Goal: Task Accomplishment & Management: Manage account settings

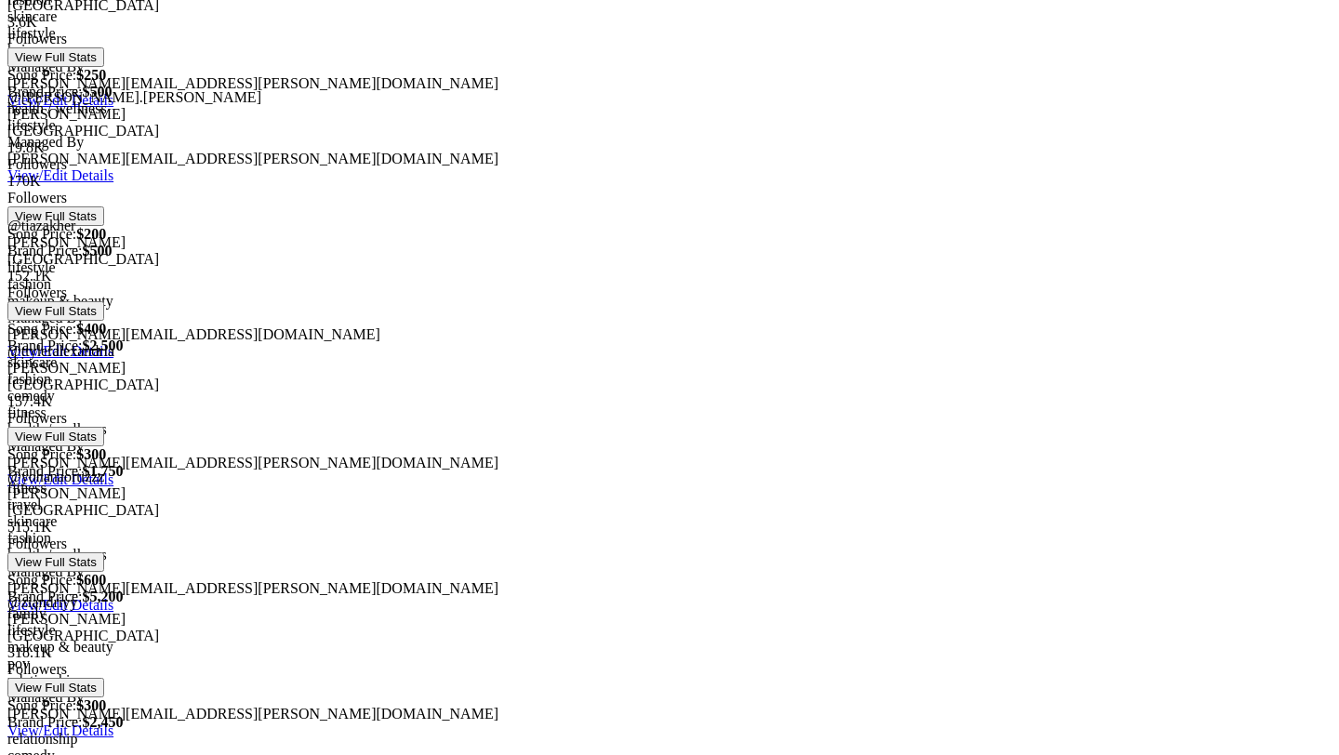
scroll to position [521, 0]
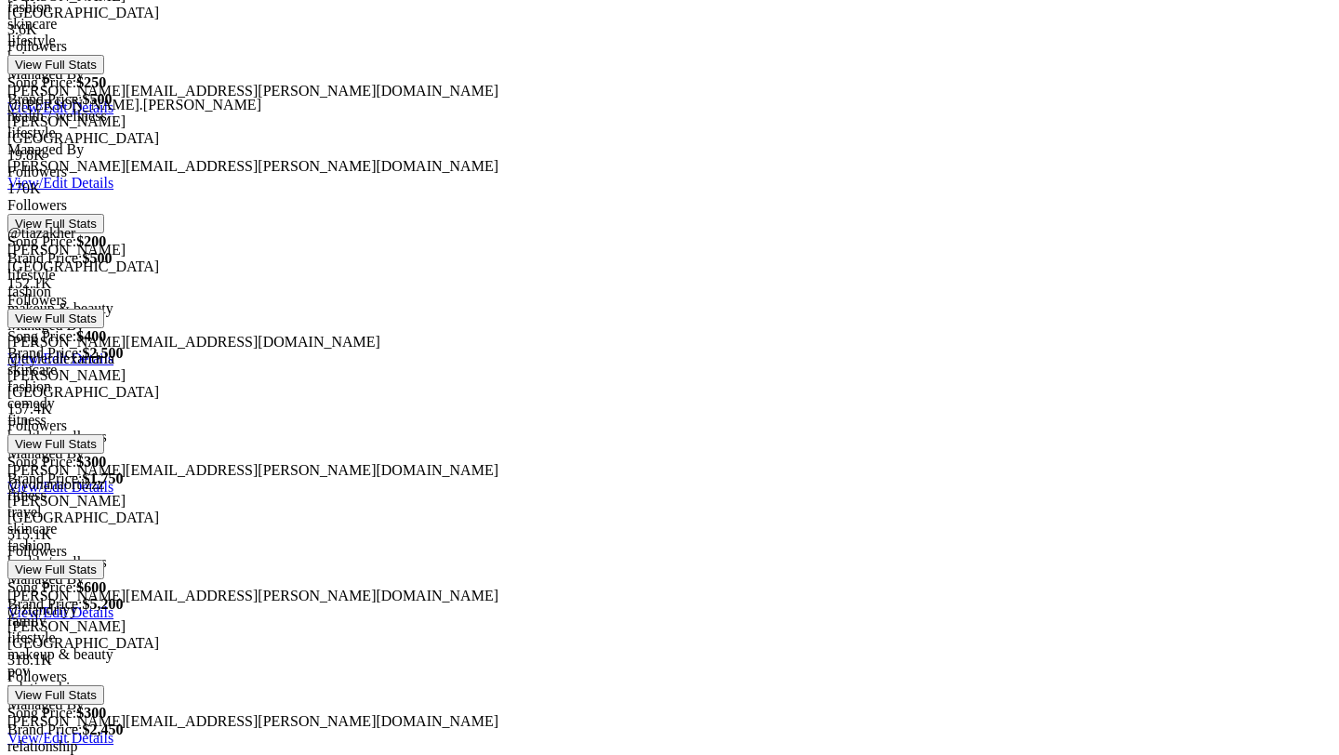
click at [443, 401] on div at bounding box center [669, 401] width 1325 height 0
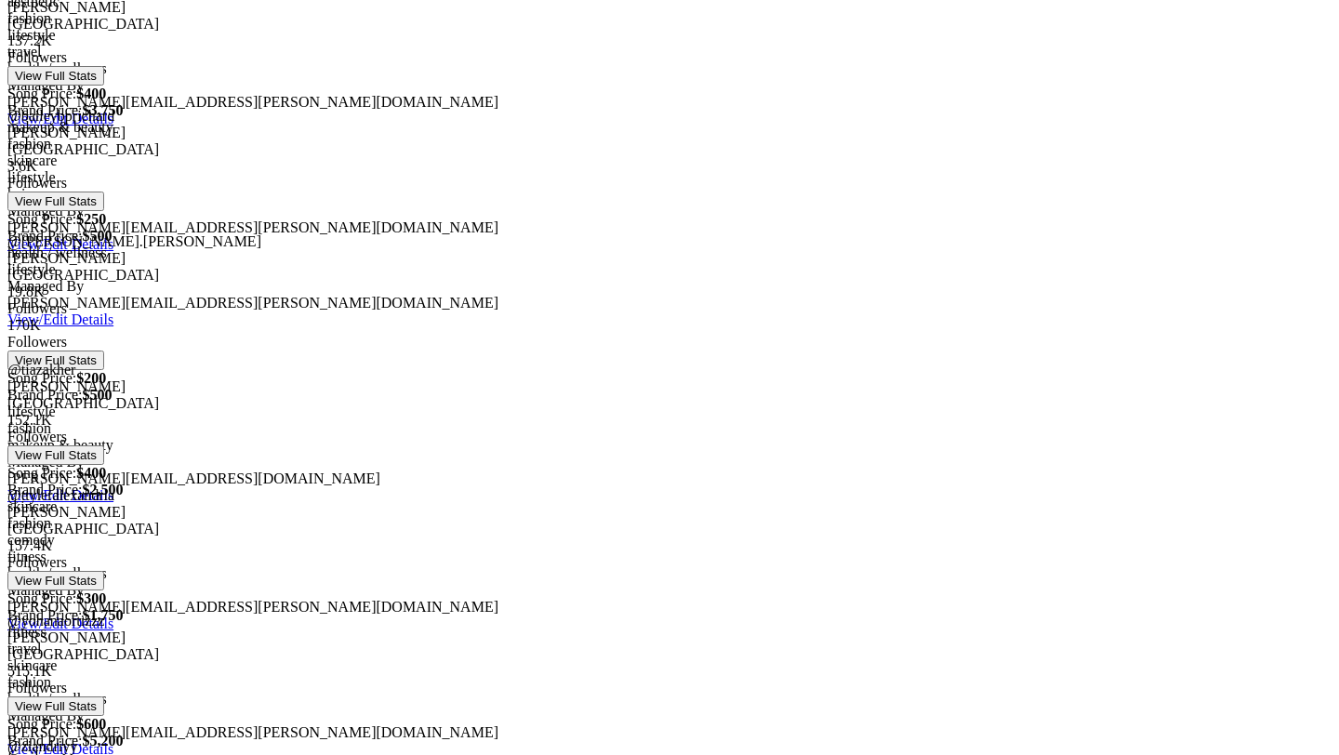
scroll to position [380, 0]
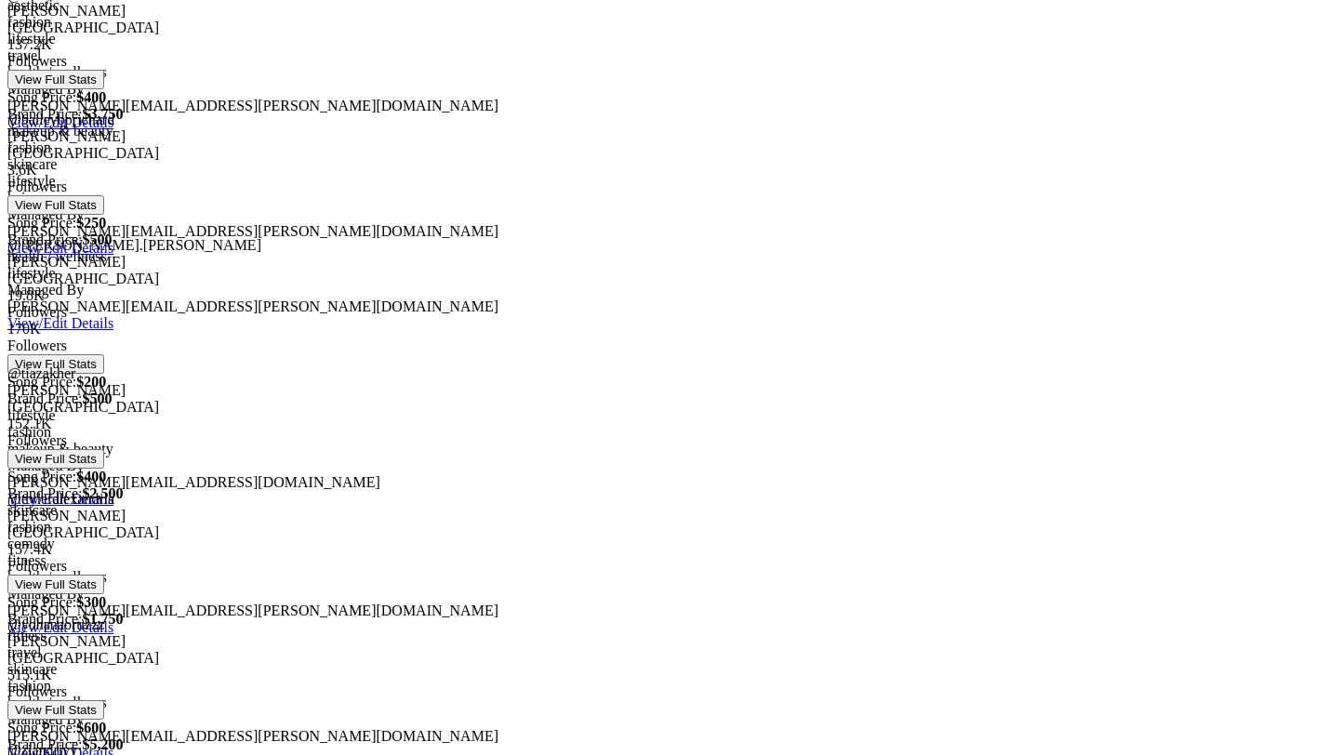
click at [445, 40] on div "137.2K Followers View Full Stats" at bounding box center [669, 62] width 1325 height 53
click at [445, 36] on div at bounding box center [669, 36] width 1325 height 0
click at [442, 287] on div at bounding box center [669, 287] width 1325 height 0
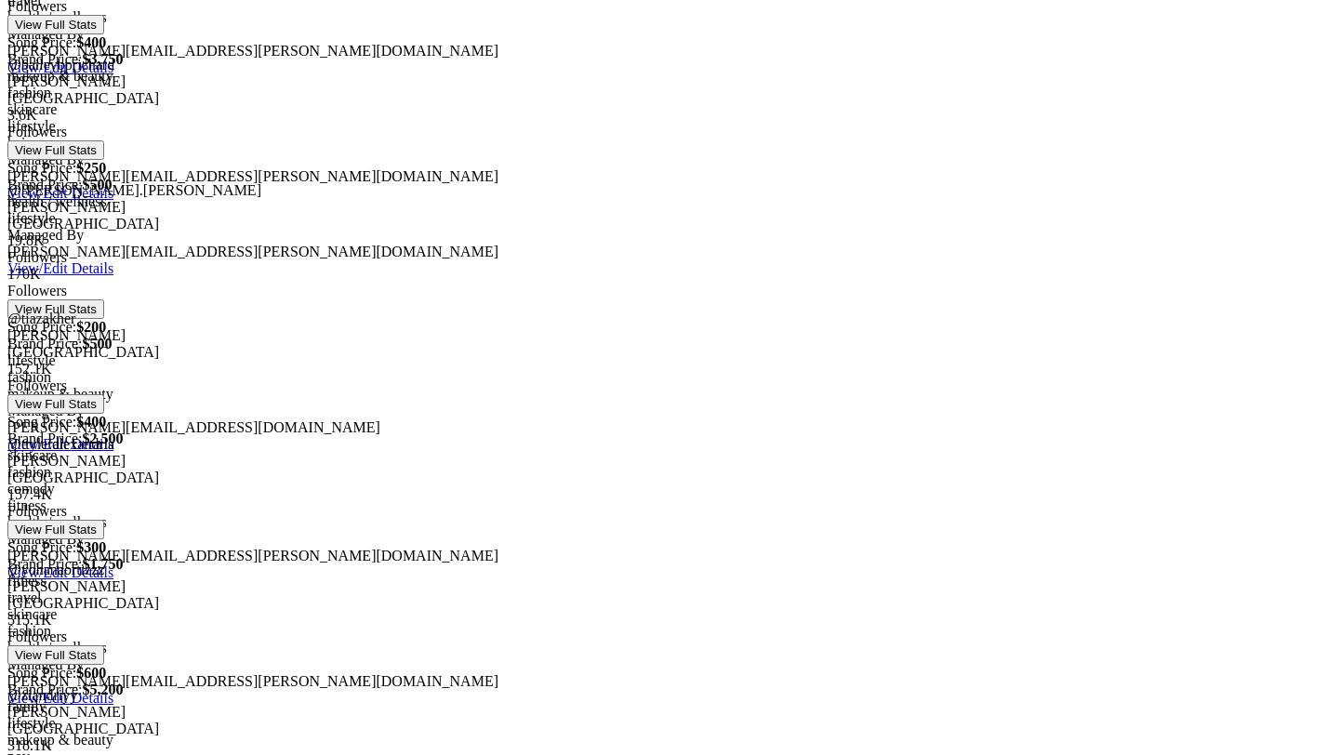
click at [443, 612] on div at bounding box center [669, 612] width 1325 height 0
click at [453, 266] on div at bounding box center [669, 266] width 1325 height 0
click at [443, 646] on div at bounding box center [669, 646] width 1325 height 0
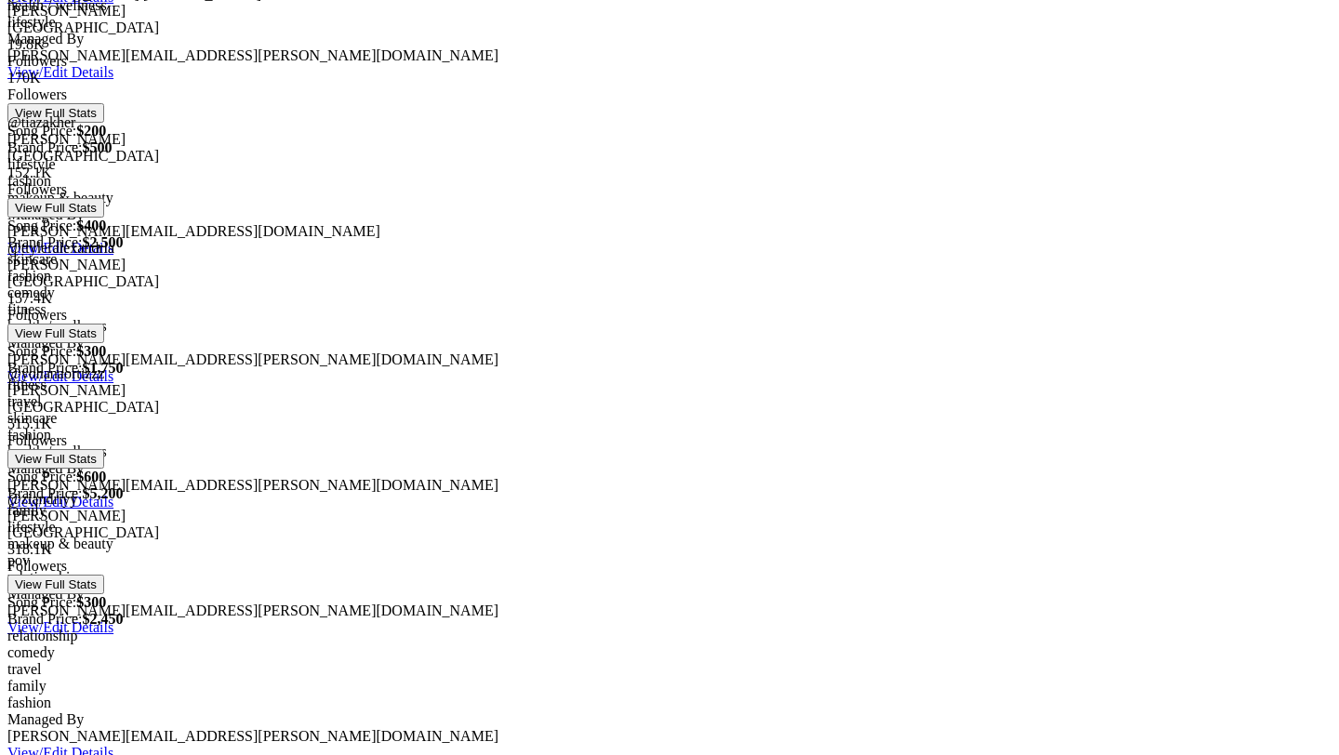
scroll to position [681, 0]
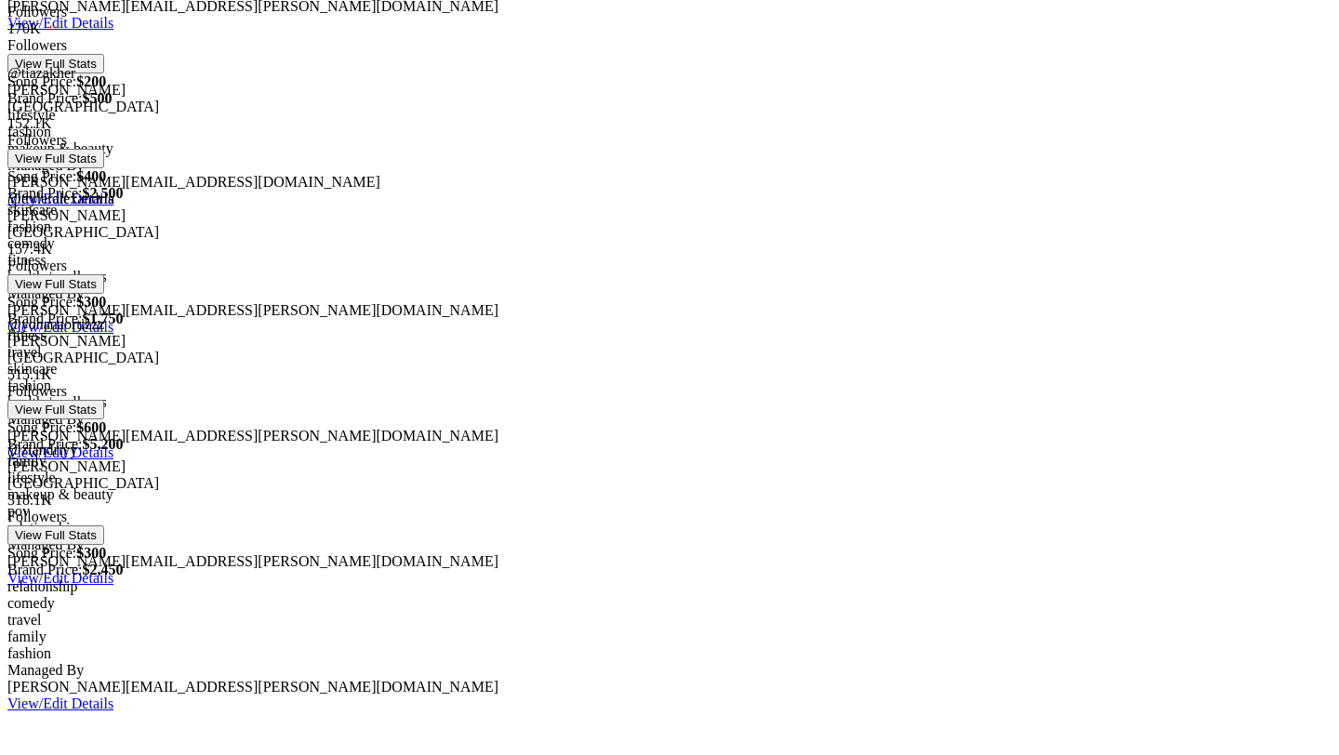
click at [451, 492] on div at bounding box center [669, 492] width 1325 height 0
click at [446, 526] on div at bounding box center [669, 526] width 1325 height 0
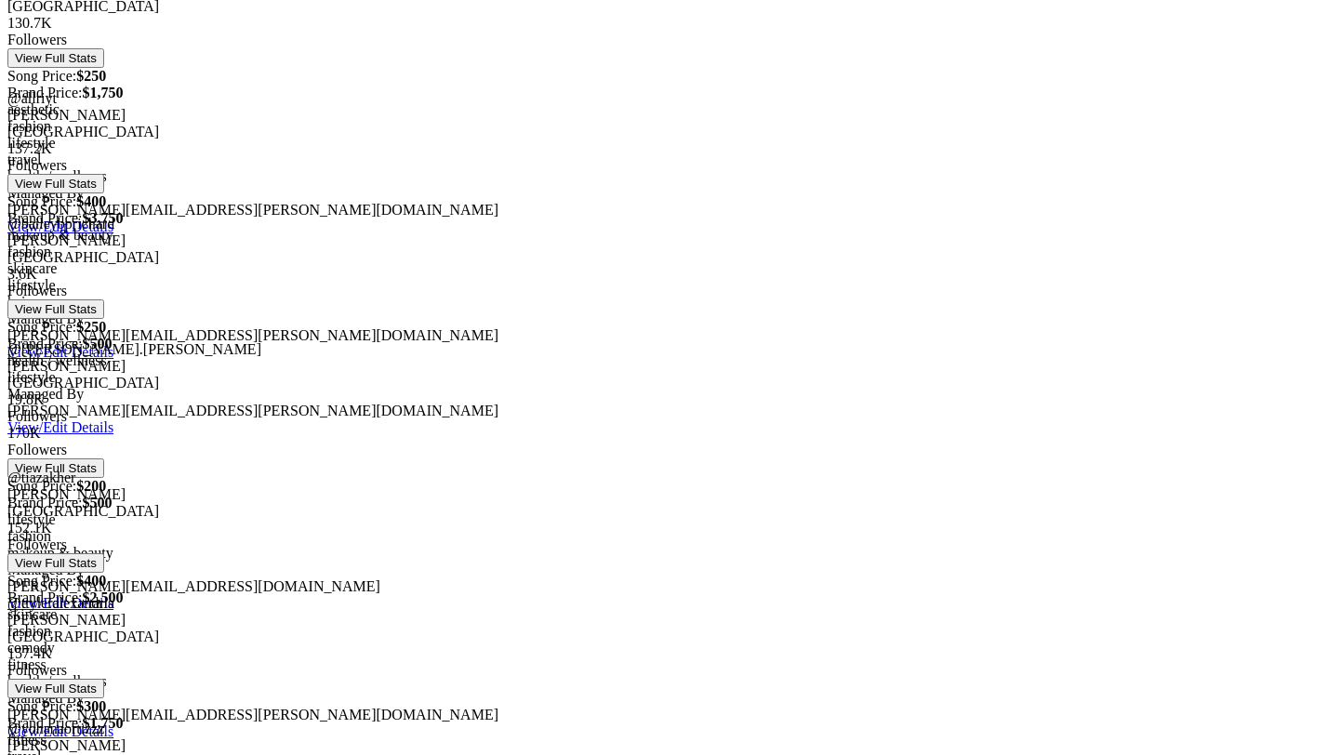
scroll to position [210, 0]
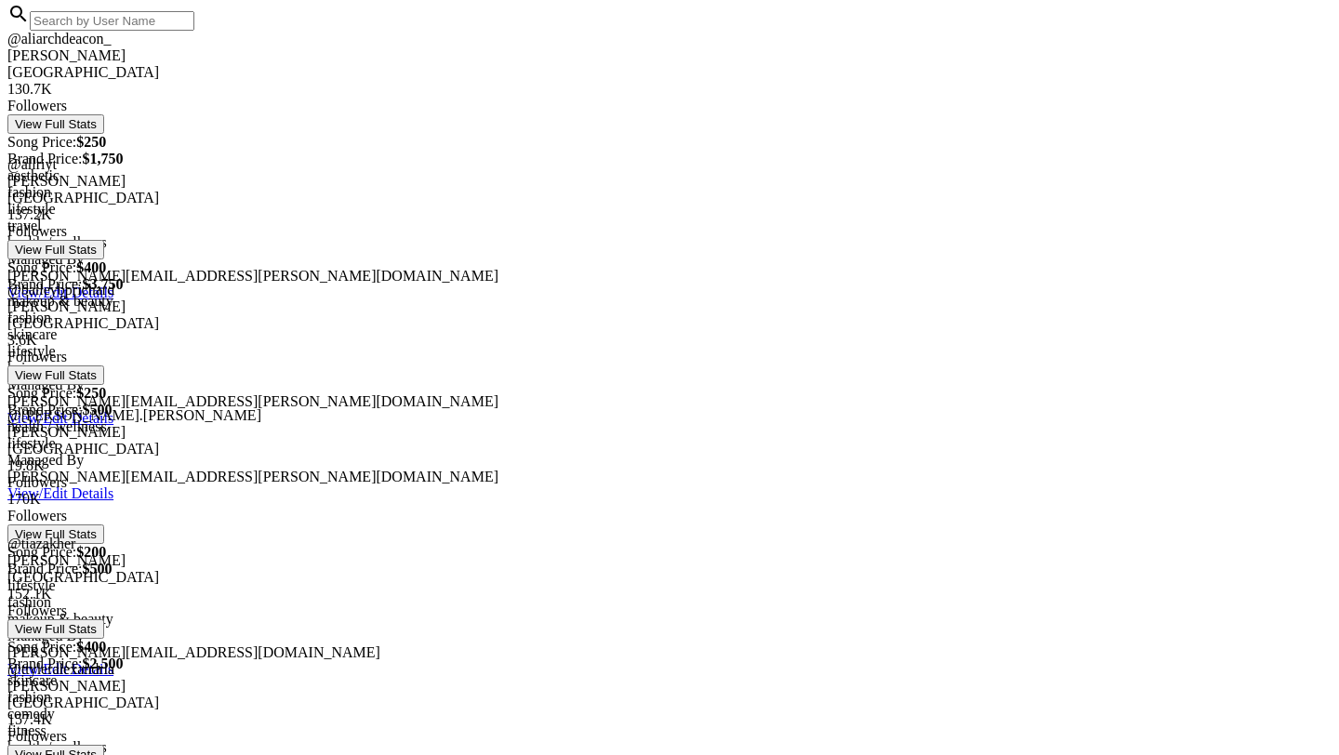
click at [449, 207] on div at bounding box center [669, 207] width 1325 height 0
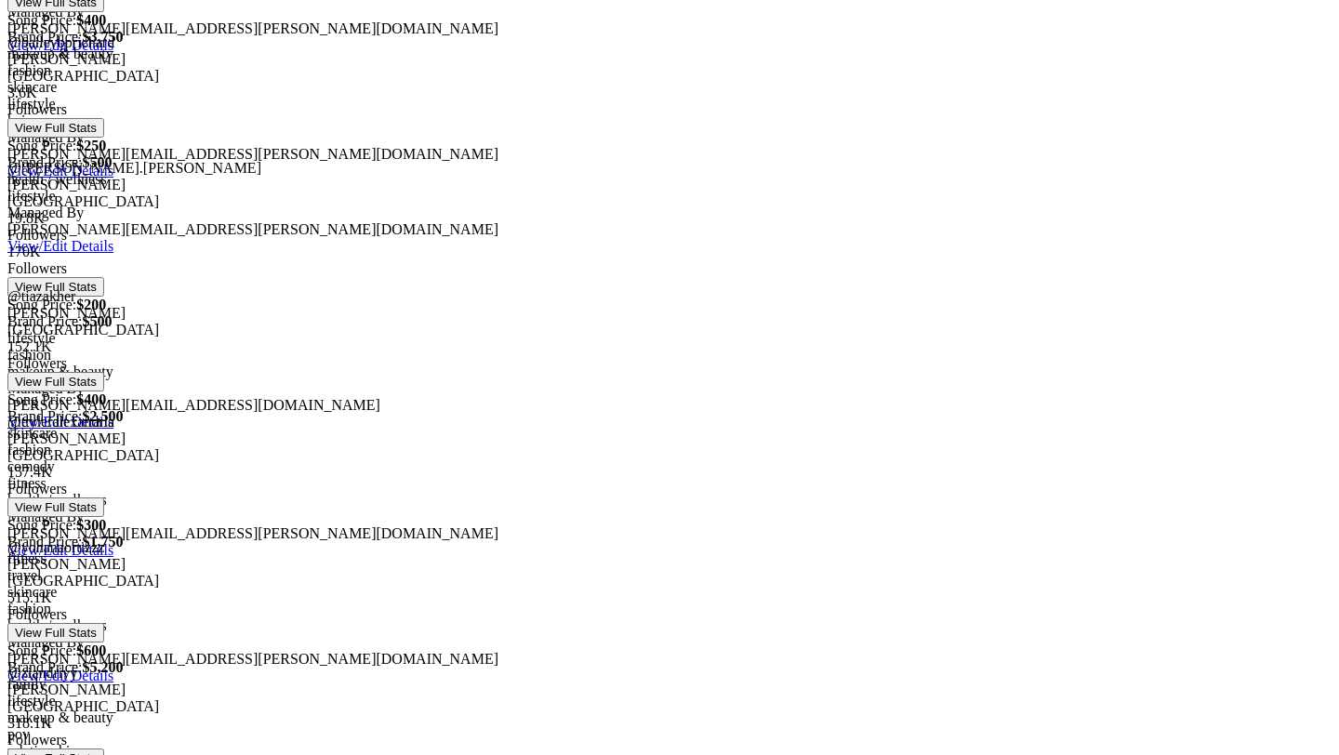
scroll to position [466, 0]
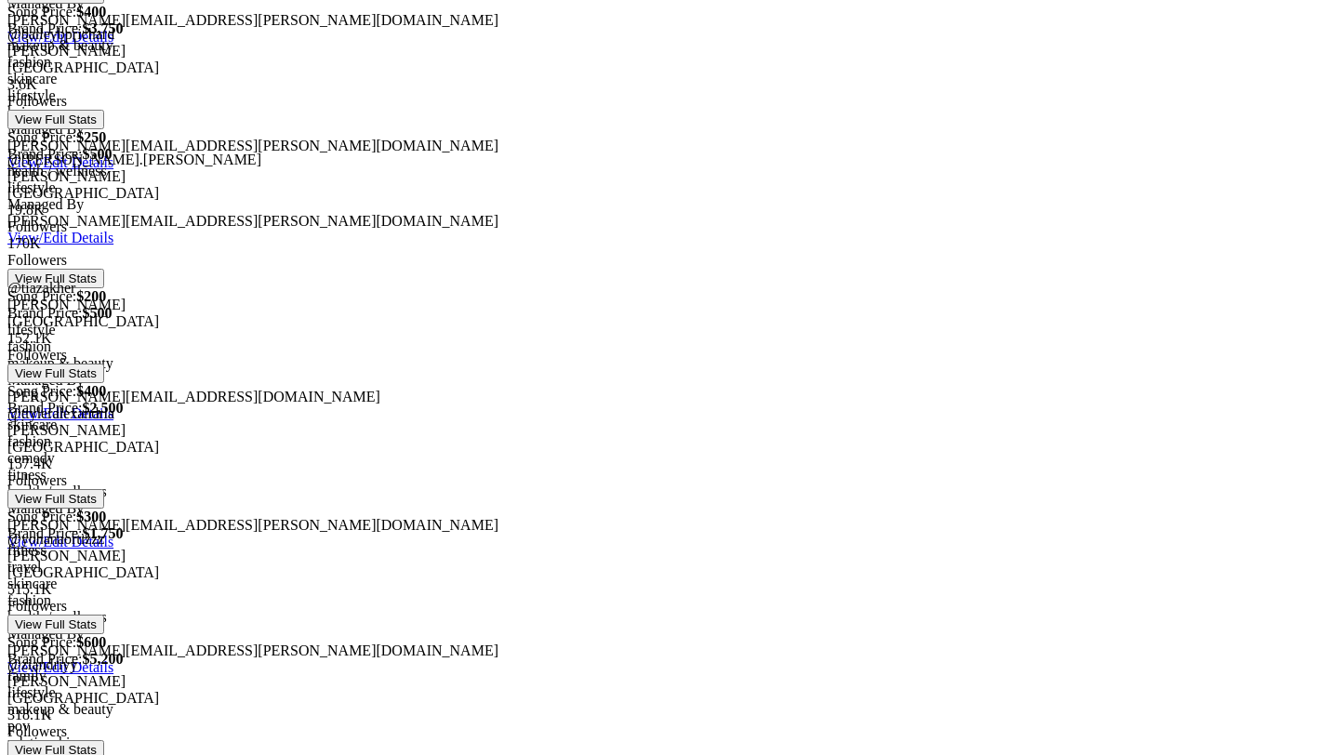
click at [450, 615] on div at bounding box center [669, 615] width 1325 height 0
click at [448, 581] on div at bounding box center [669, 581] width 1325 height 0
click at [451, 364] on div at bounding box center [669, 364] width 1325 height 0
click at [444, 330] on div at bounding box center [669, 330] width 1325 height 0
click at [442, 235] on div at bounding box center [669, 235] width 1325 height 0
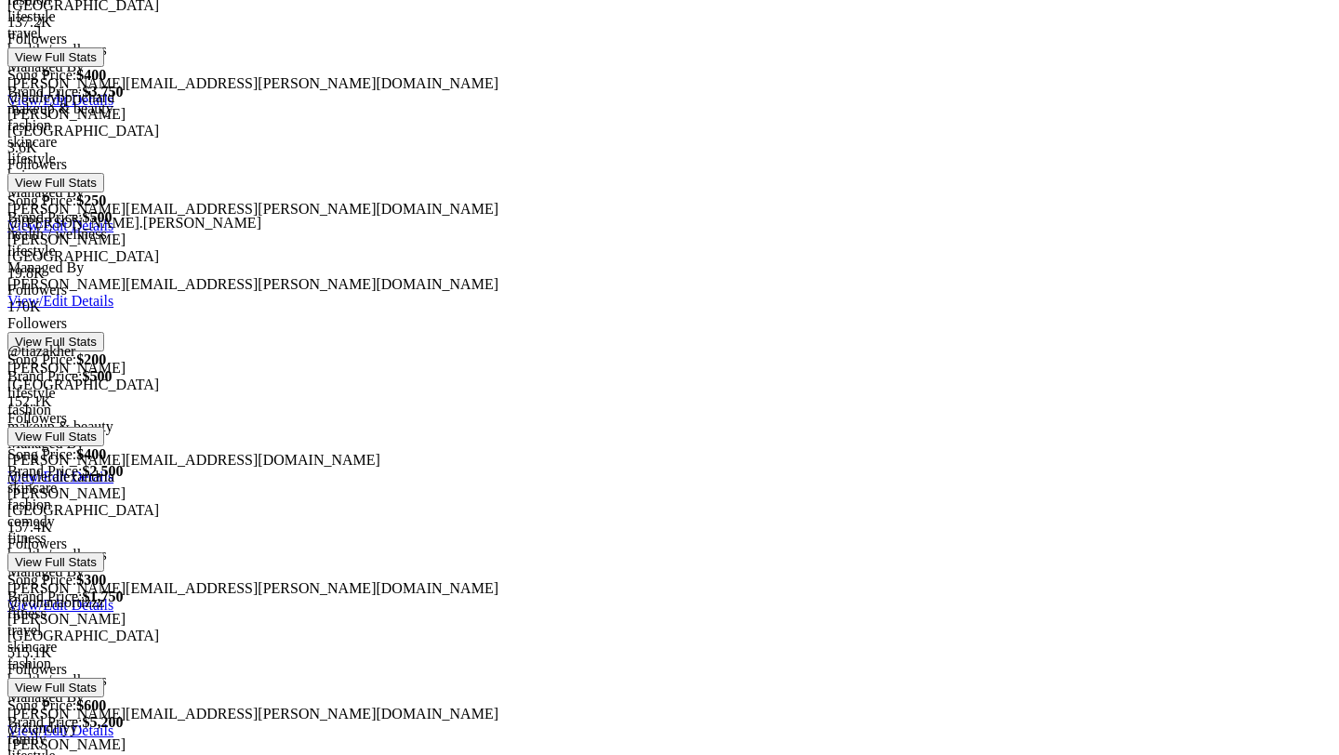
scroll to position [399, 0]
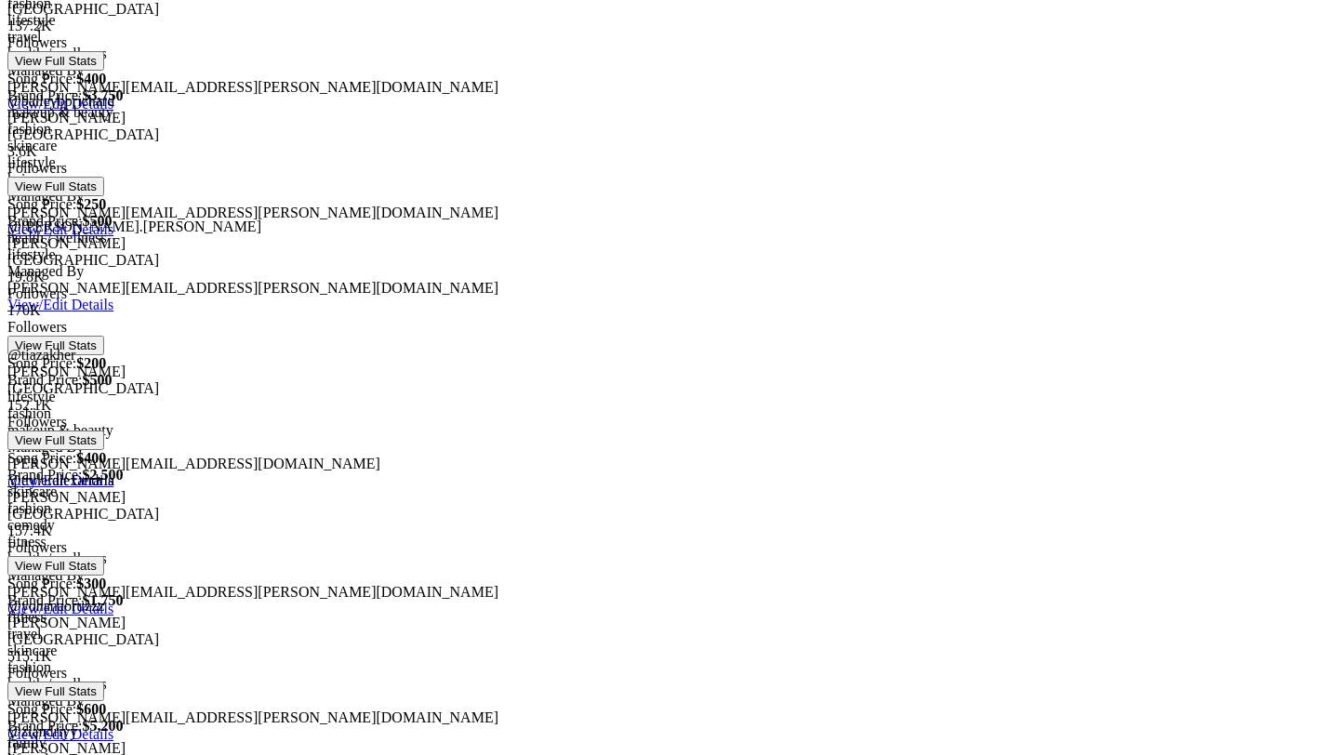
click at [446, 269] on div at bounding box center [669, 269] width 1325 height 0
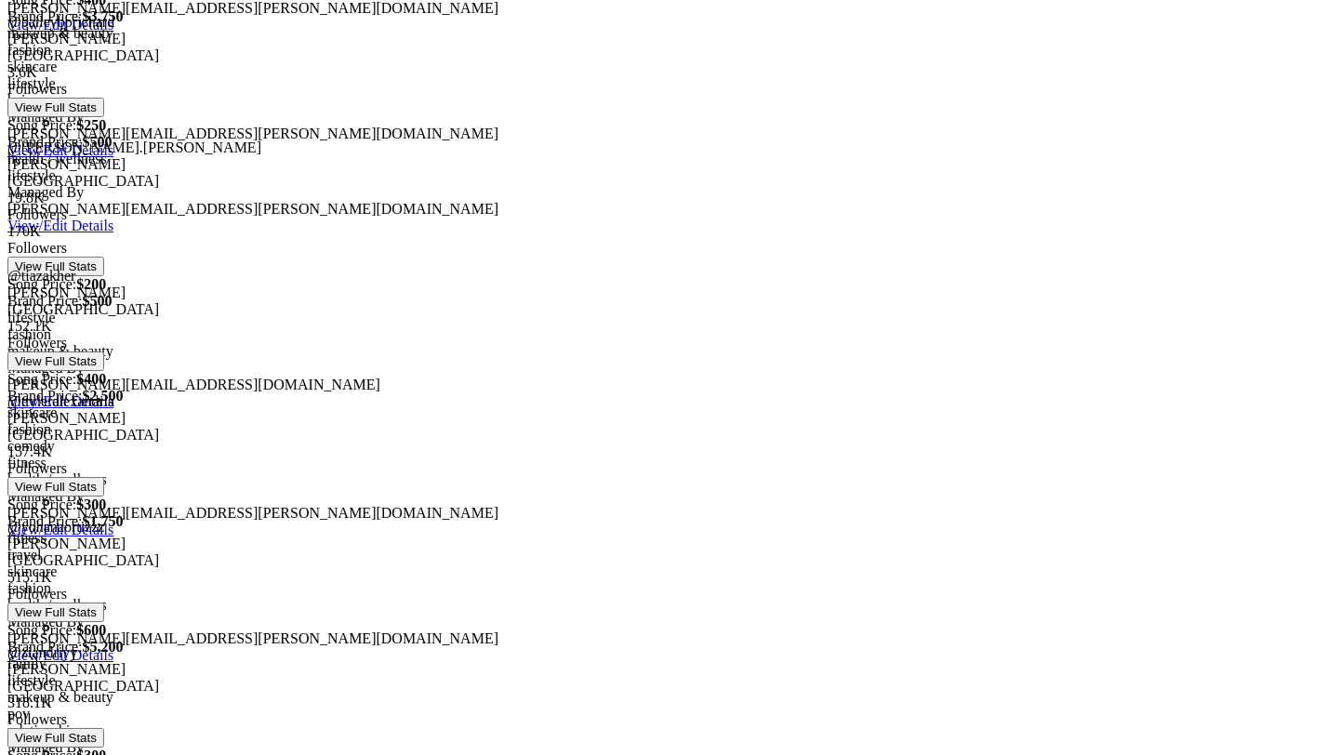
scroll to position [642, 0]
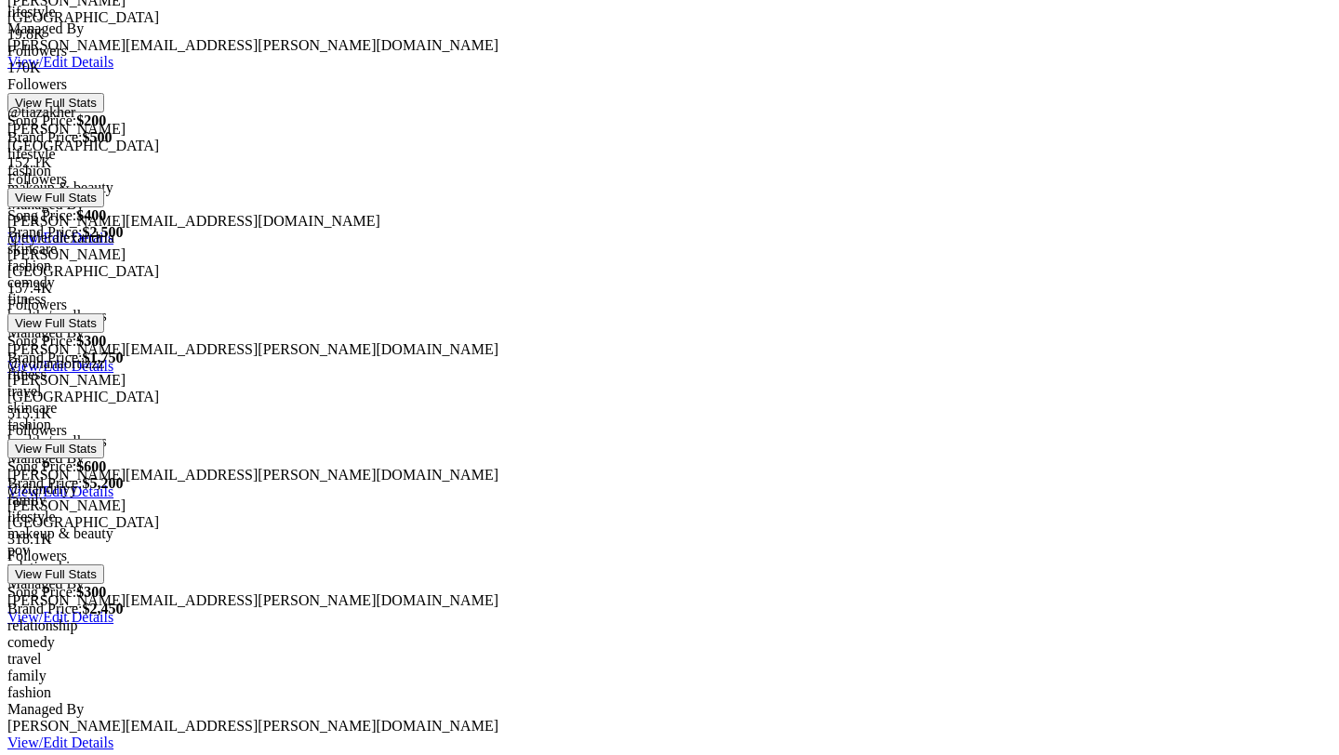
click at [445, 565] on div at bounding box center [669, 565] width 1325 height 0
click at [450, 531] on div at bounding box center [669, 531] width 1325 height 0
click at [449, 188] on div at bounding box center [669, 188] width 1325 height 0
click at [448, 154] on div at bounding box center [669, 154] width 1325 height 0
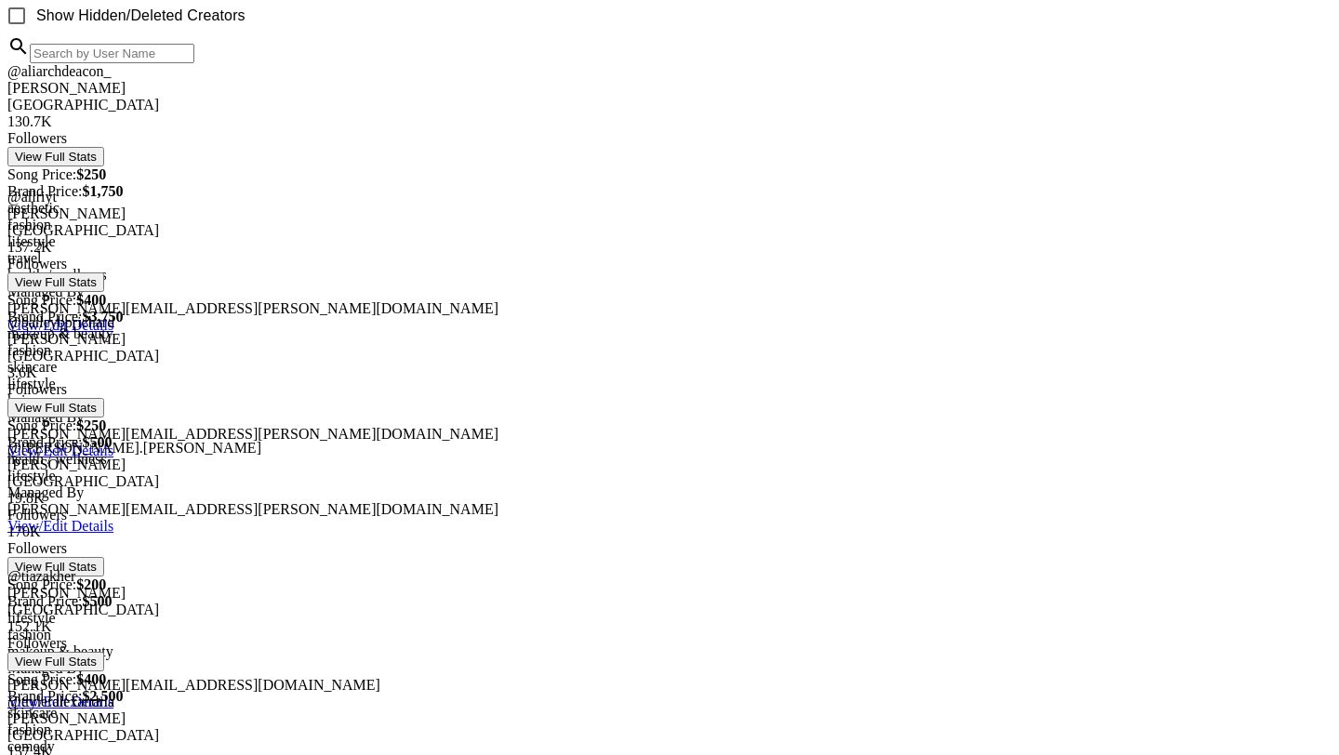
scroll to position [139, 0]
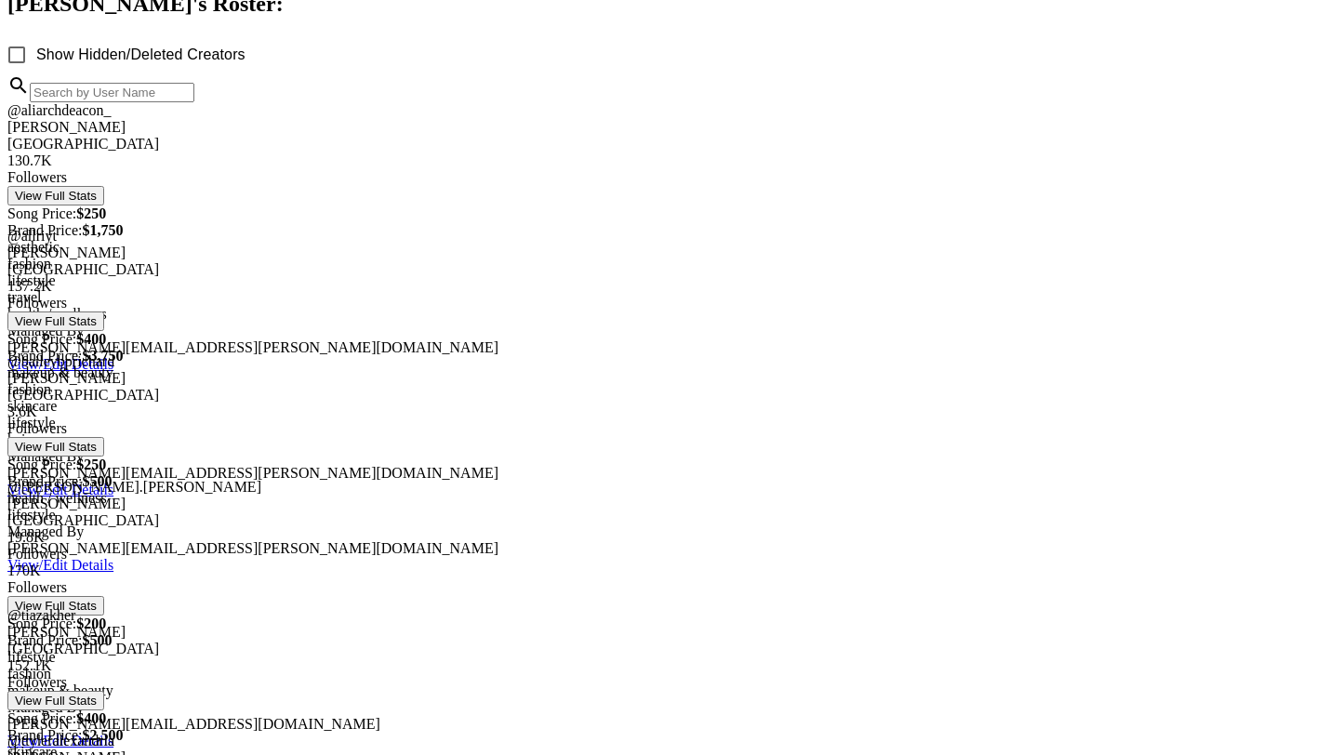
click at [440, 186] on div at bounding box center [669, 186] width 1325 height 0
click at [113, 356] on link "View/Edit Details" at bounding box center [60, 364] width 106 height 16
click at [446, 153] on div at bounding box center [669, 153] width 1325 height 0
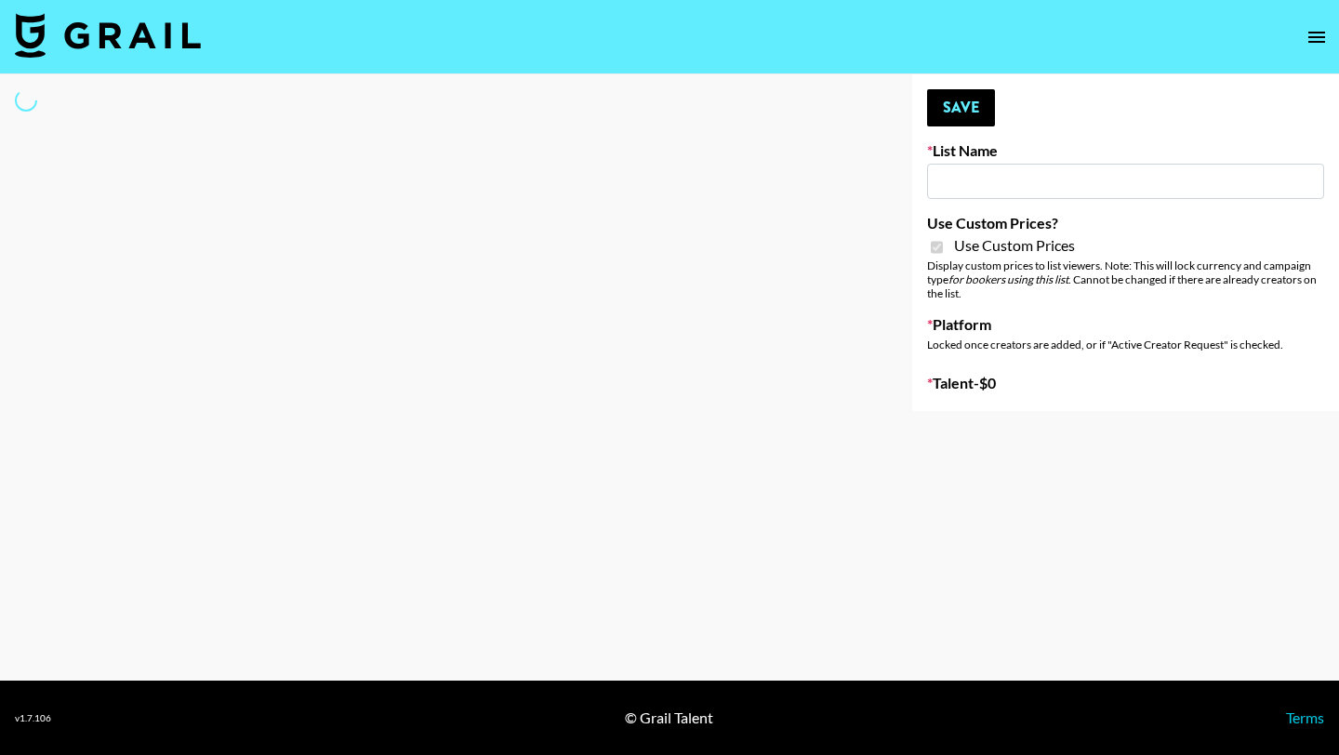
type input "Halovida (10th Oct)"
checkbox input "true"
select select "Brand"
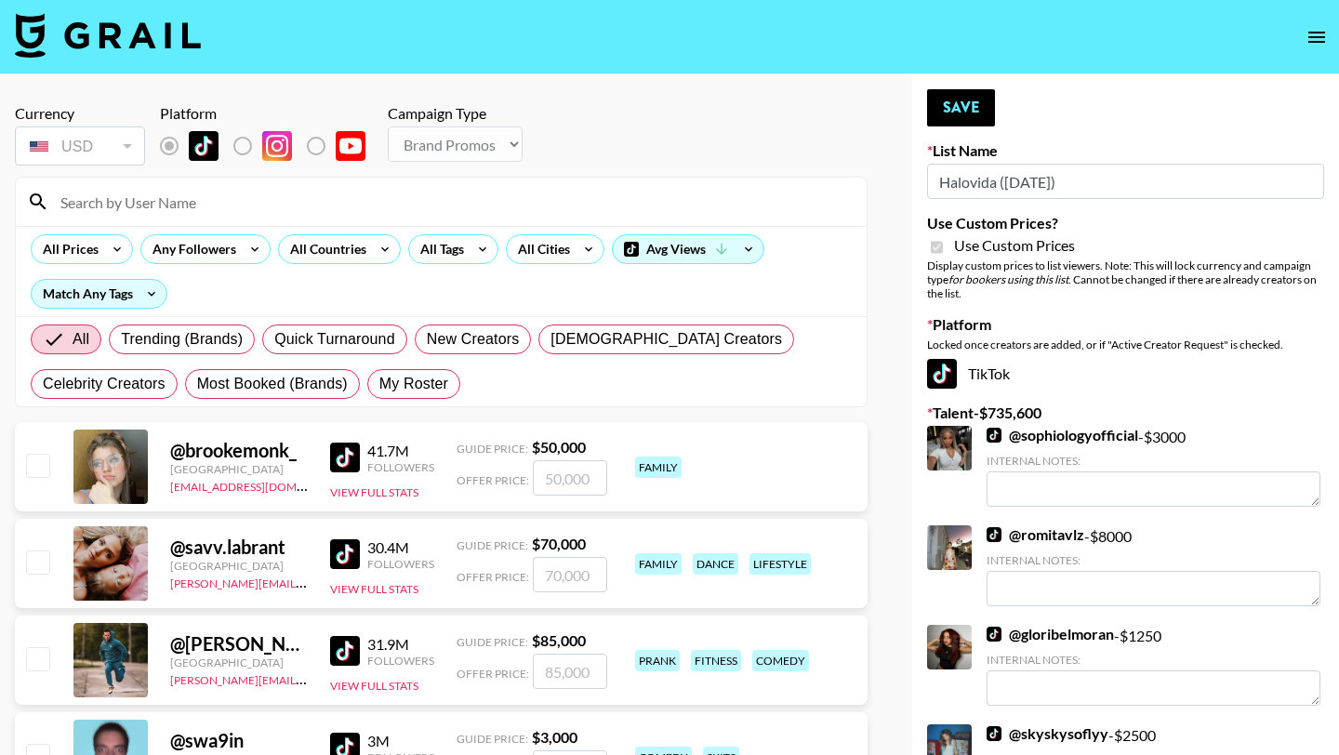
click at [169, 222] on div at bounding box center [441, 202] width 851 height 48
click at [156, 205] on input at bounding box center [452, 202] width 806 height 30
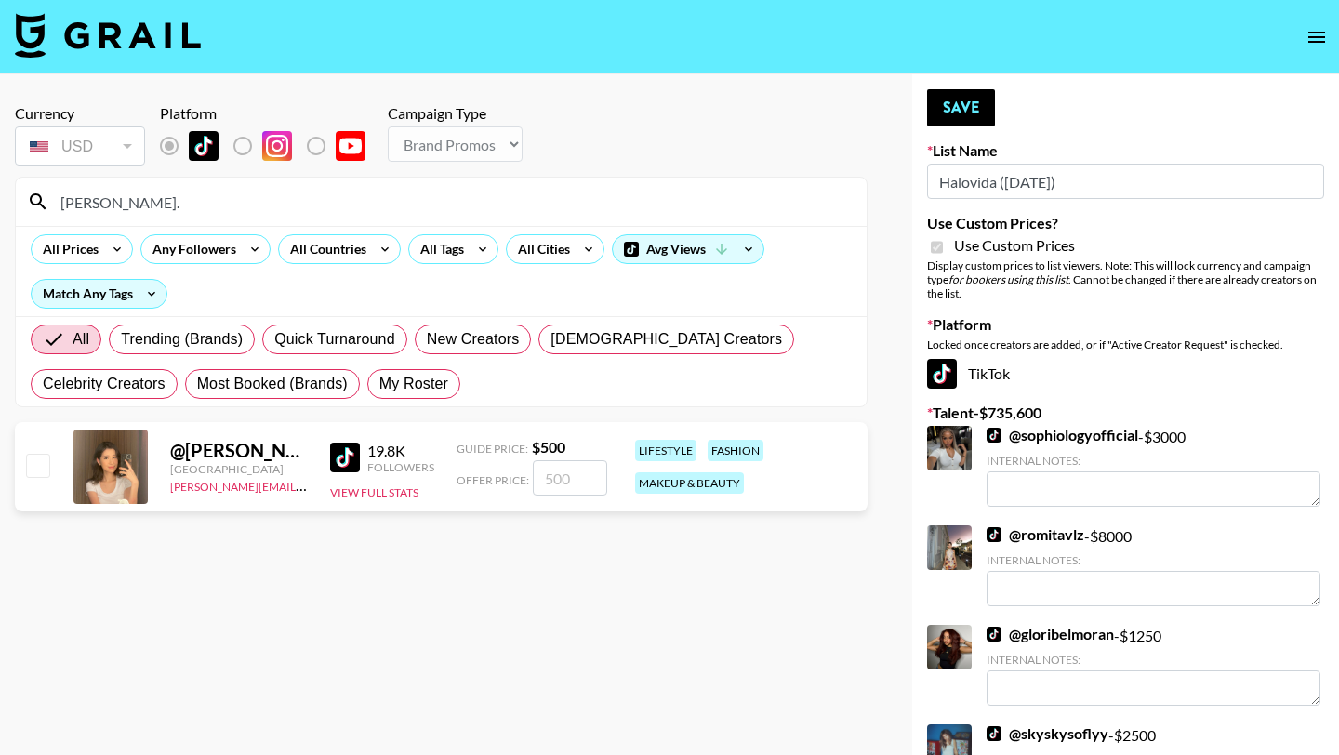
type input "jennifer."
click at [40, 462] on input "checkbox" at bounding box center [37, 465] width 22 height 22
checkbox input "true"
type input "500"
click at [963, 99] on button "Save" at bounding box center [961, 107] width 68 height 37
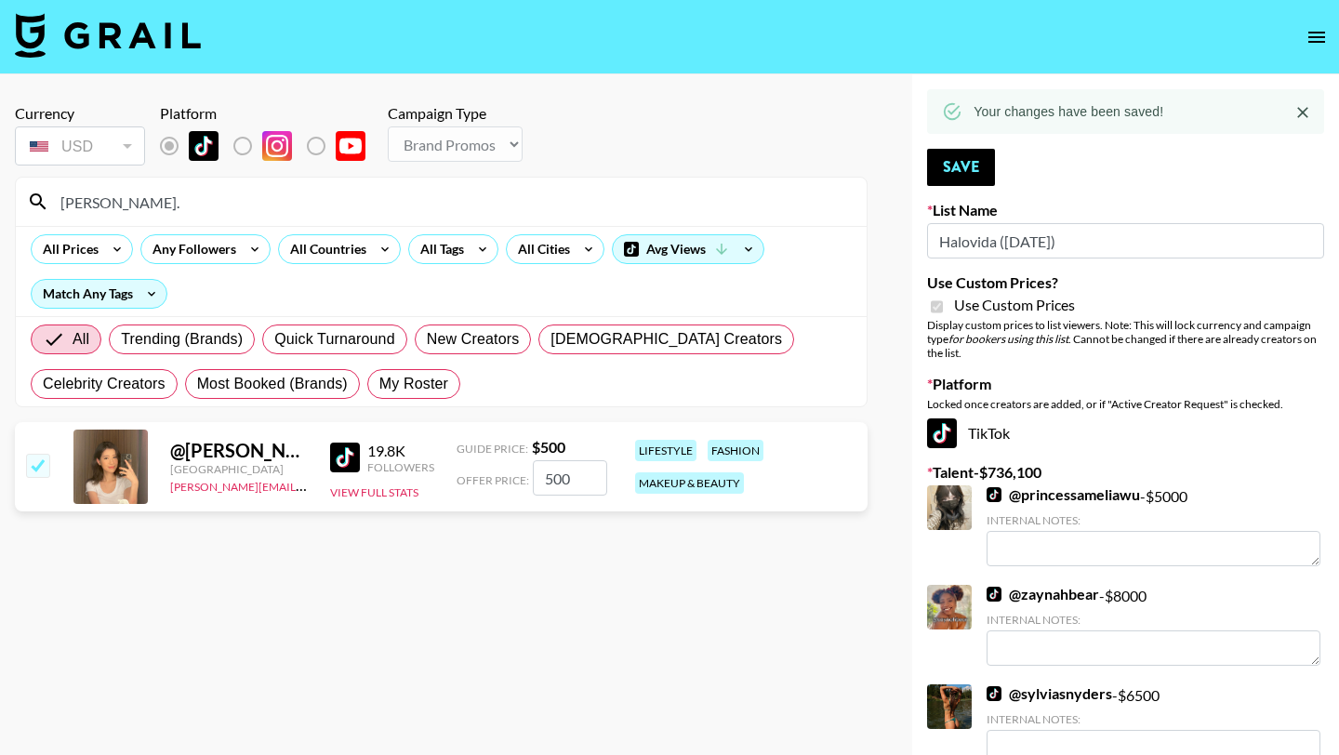
drag, startPoint x: 127, startPoint y: 188, endPoint x: 160, endPoint y: 211, distance: 40.8
click at [160, 211] on input "jennifer." at bounding box center [452, 202] width 806 height 30
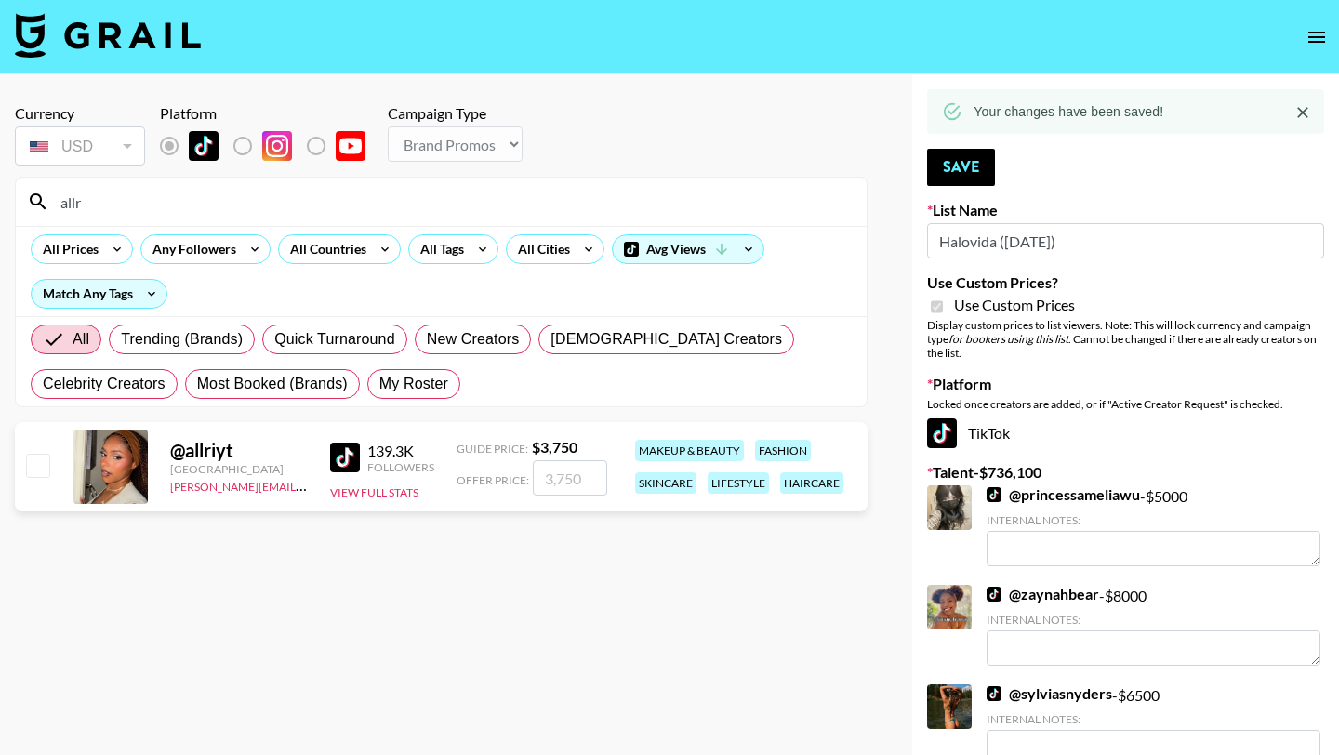
type input "allr"
click at [35, 463] on input "checkbox" at bounding box center [37, 465] width 22 height 22
checkbox input "true"
type input "3750"
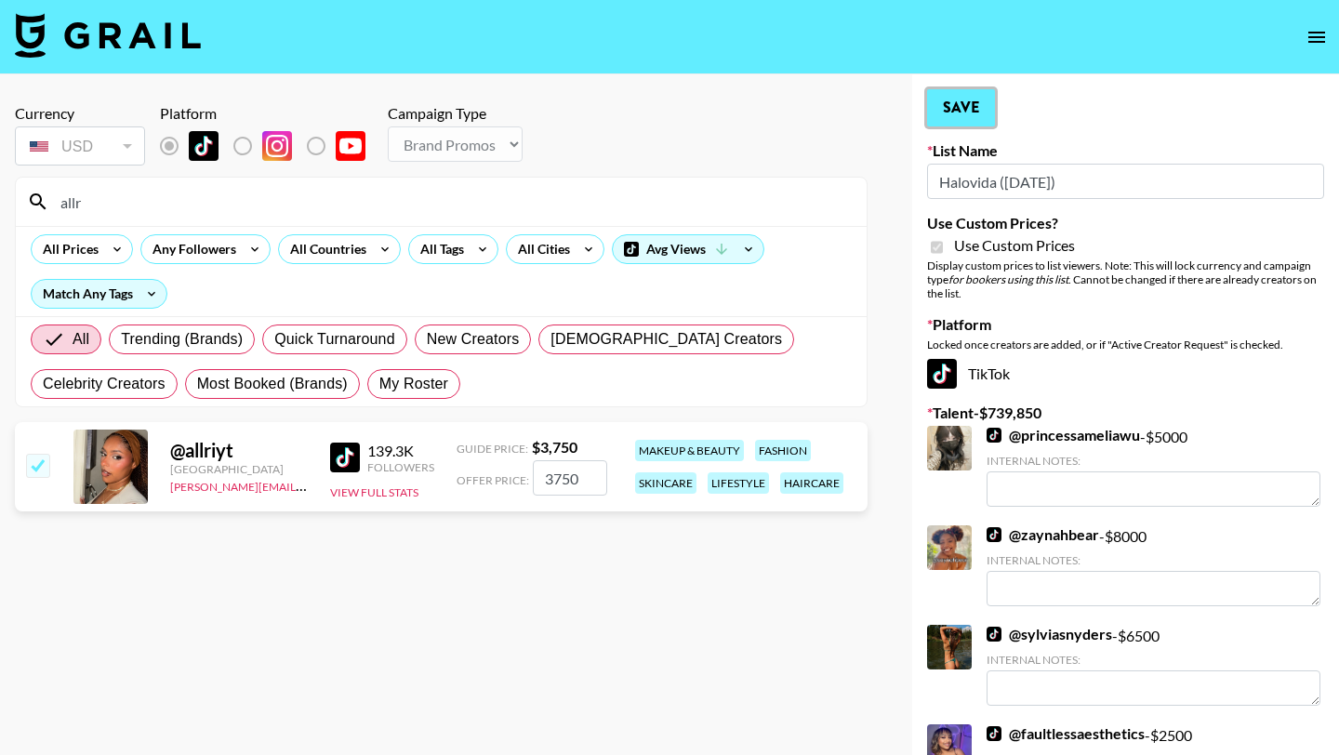
click at [973, 108] on button "Save" at bounding box center [961, 107] width 68 height 37
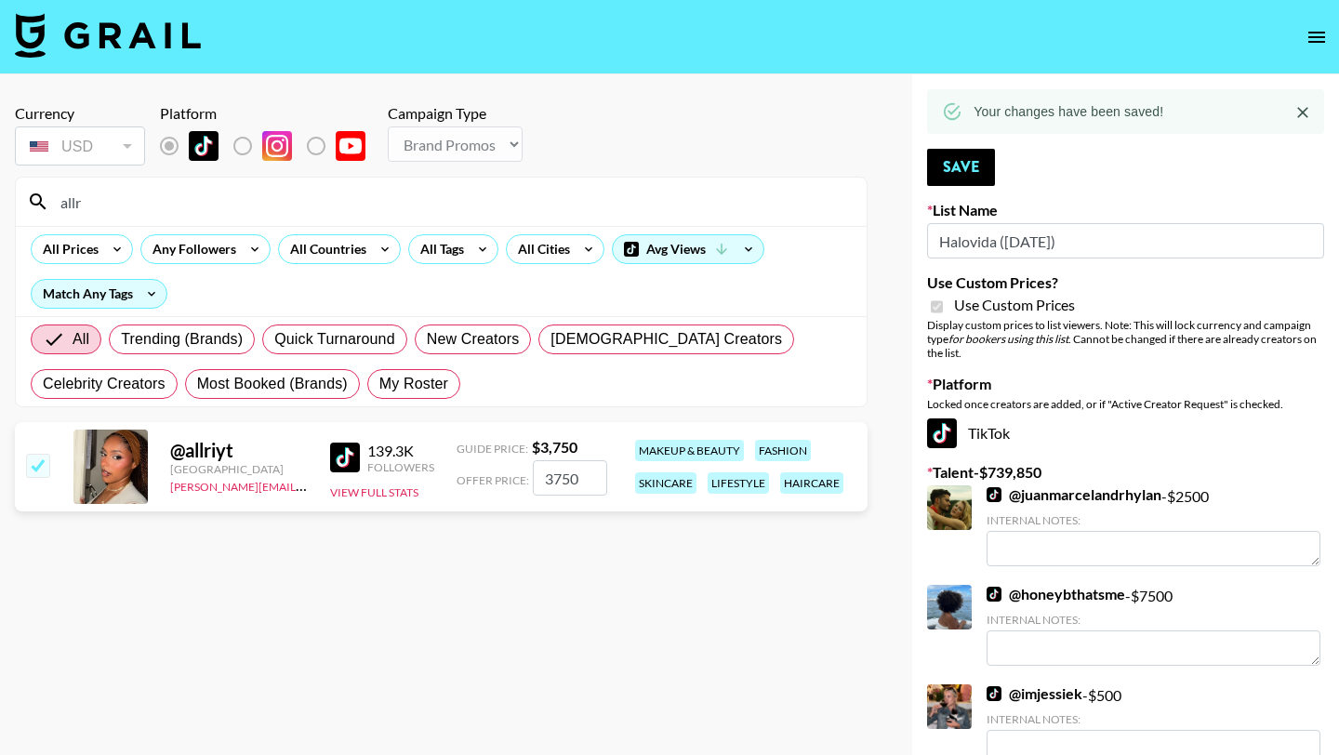
click at [90, 198] on input "allr" at bounding box center [452, 202] width 806 height 30
type input "a"
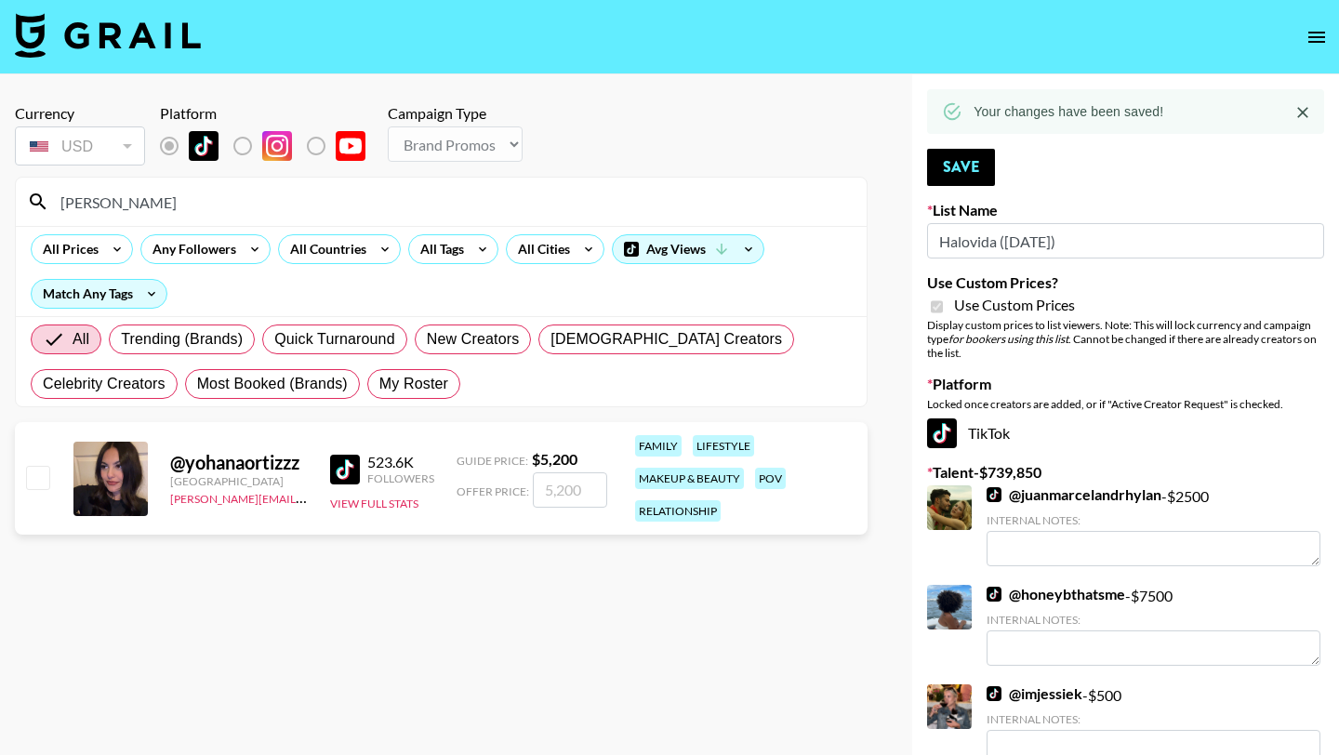
type input "yoha"
click at [32, 478] on input "checkbox" at bounding box center [37, 477] width 22 height 22
checkbox input "true"
type input "5200"
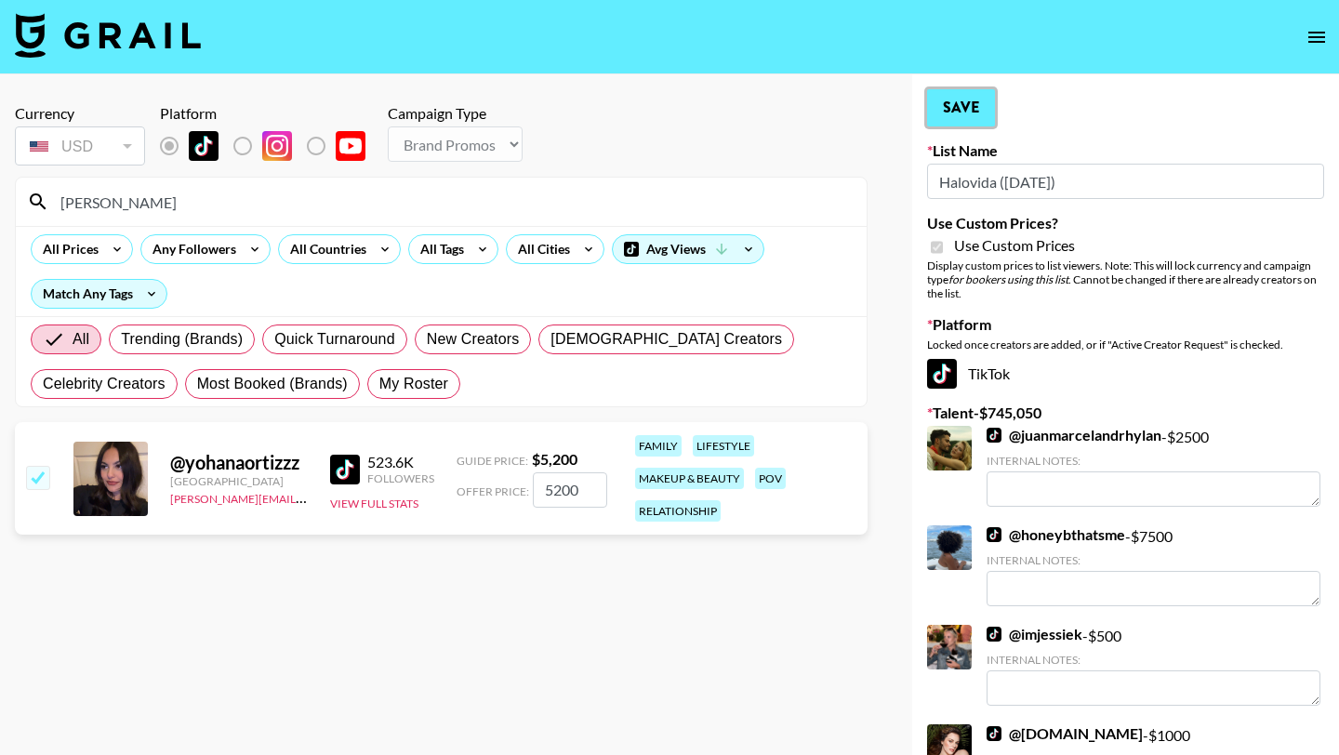
click at [962, 104] on button "Save" at bounding box center [961, 107] width 68 height 37
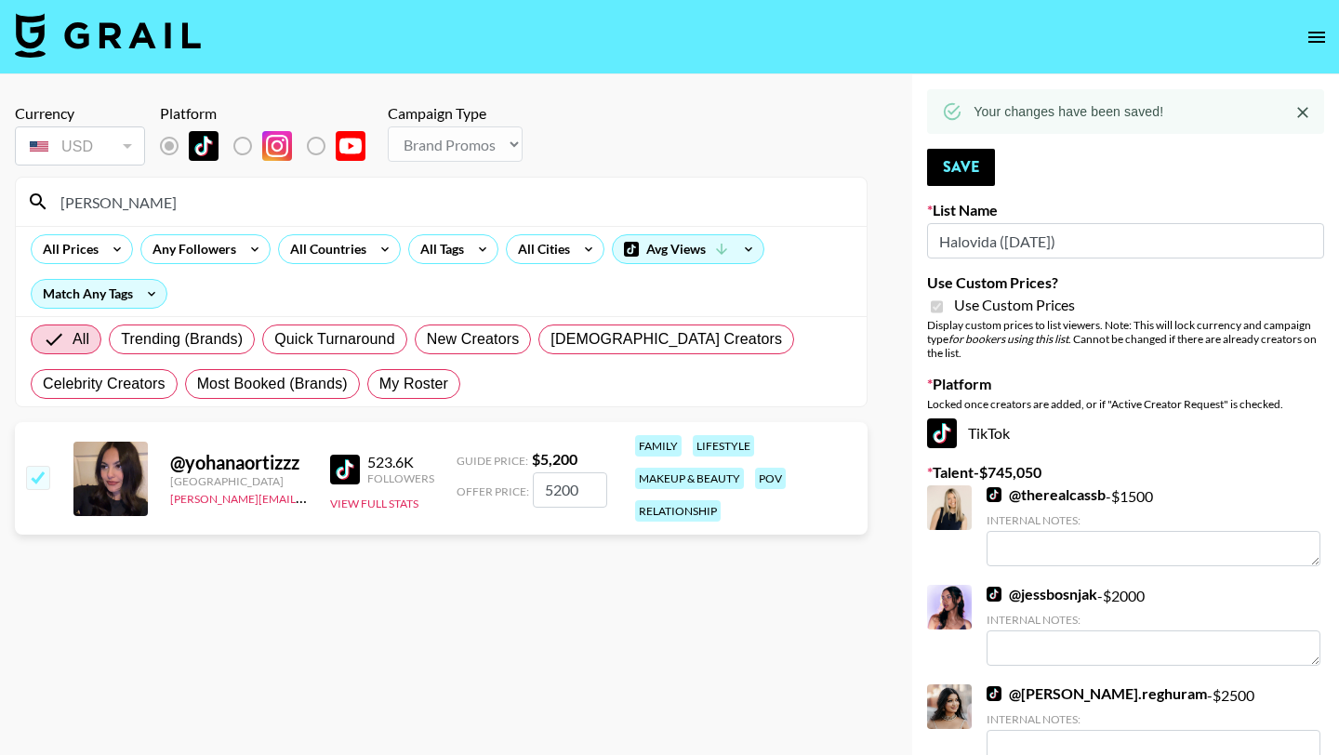
click at [114, 206] on input "yoha" at bounding box center [452, 202] width 806 height 30
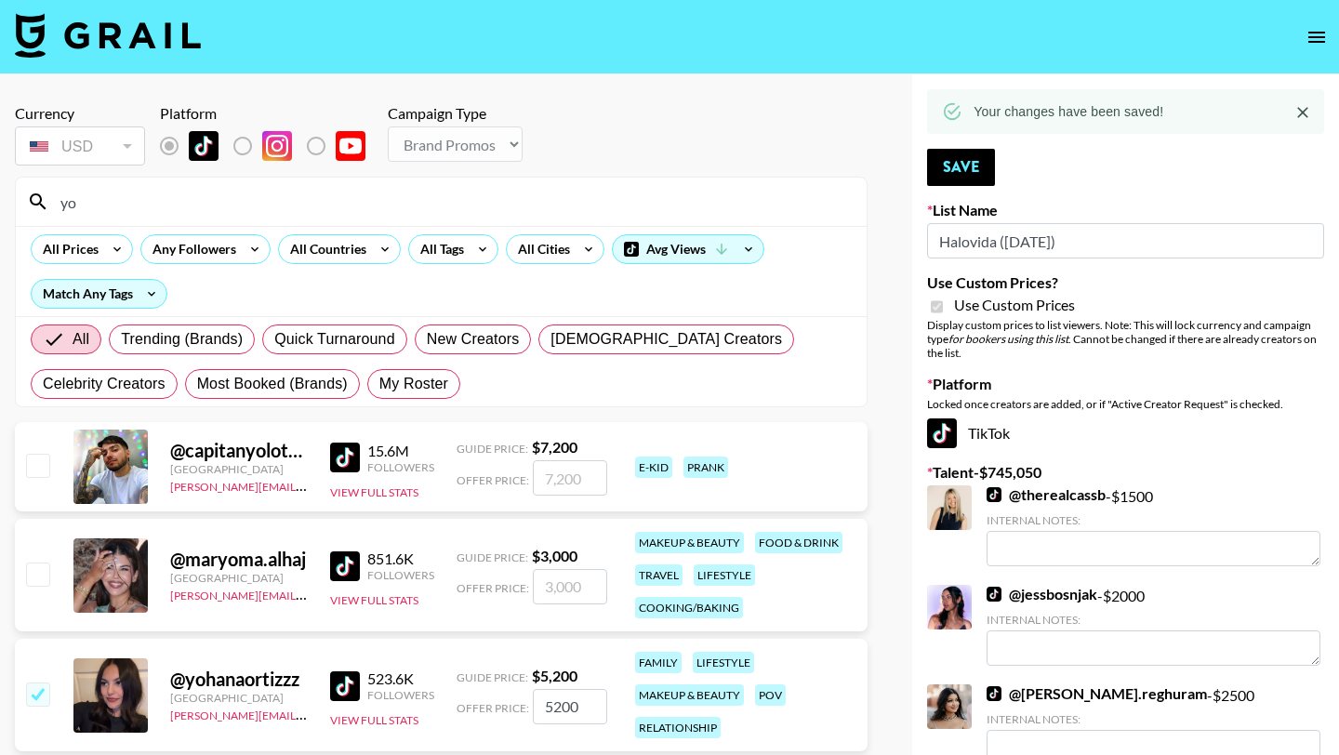
type input "y"
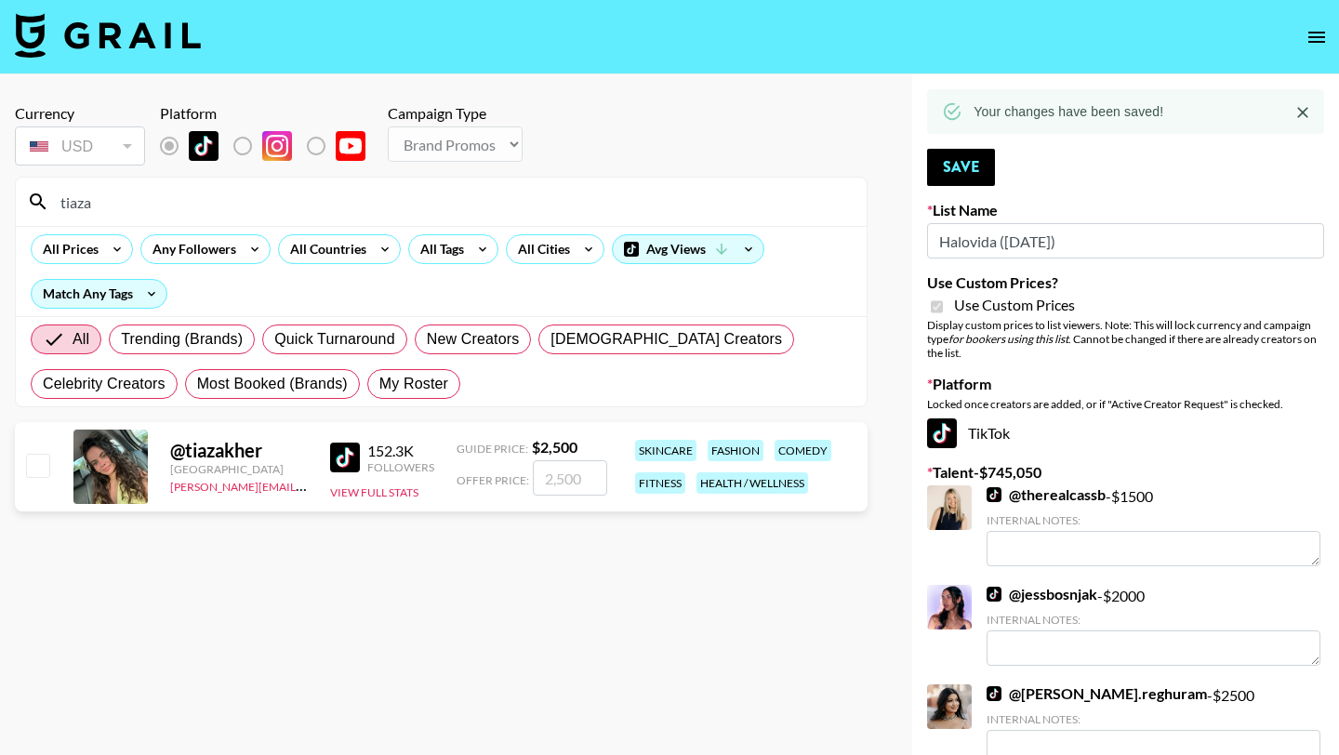
type input "tiaza"
click at [46, 462] on input "checkbox" at bounding box center [37, 465] width 22 height 22
checkbox input "true"
type input "2500"
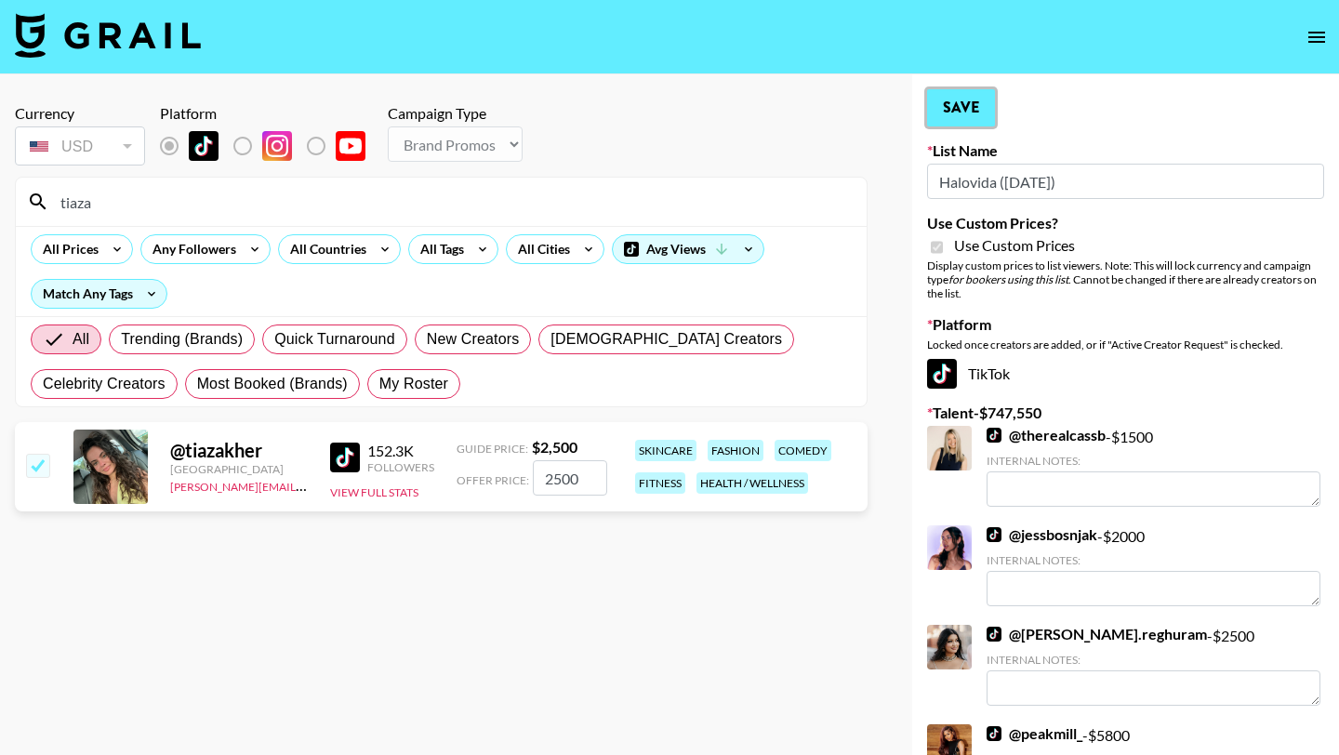
click at [979, 103] on button "Save" at bounding box center [961, 107] width 68 height 37
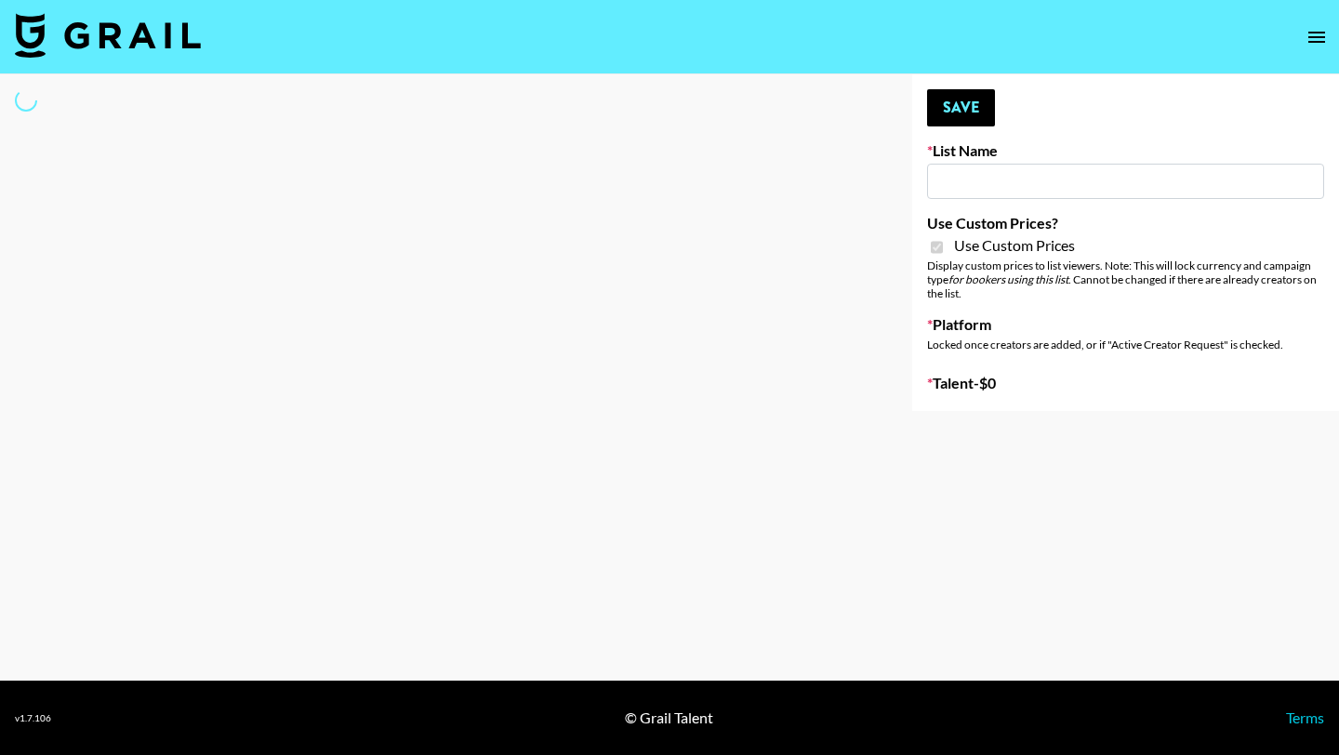
type input "Hily ([DATE])"
checkbox input "true"
select select "Brand"
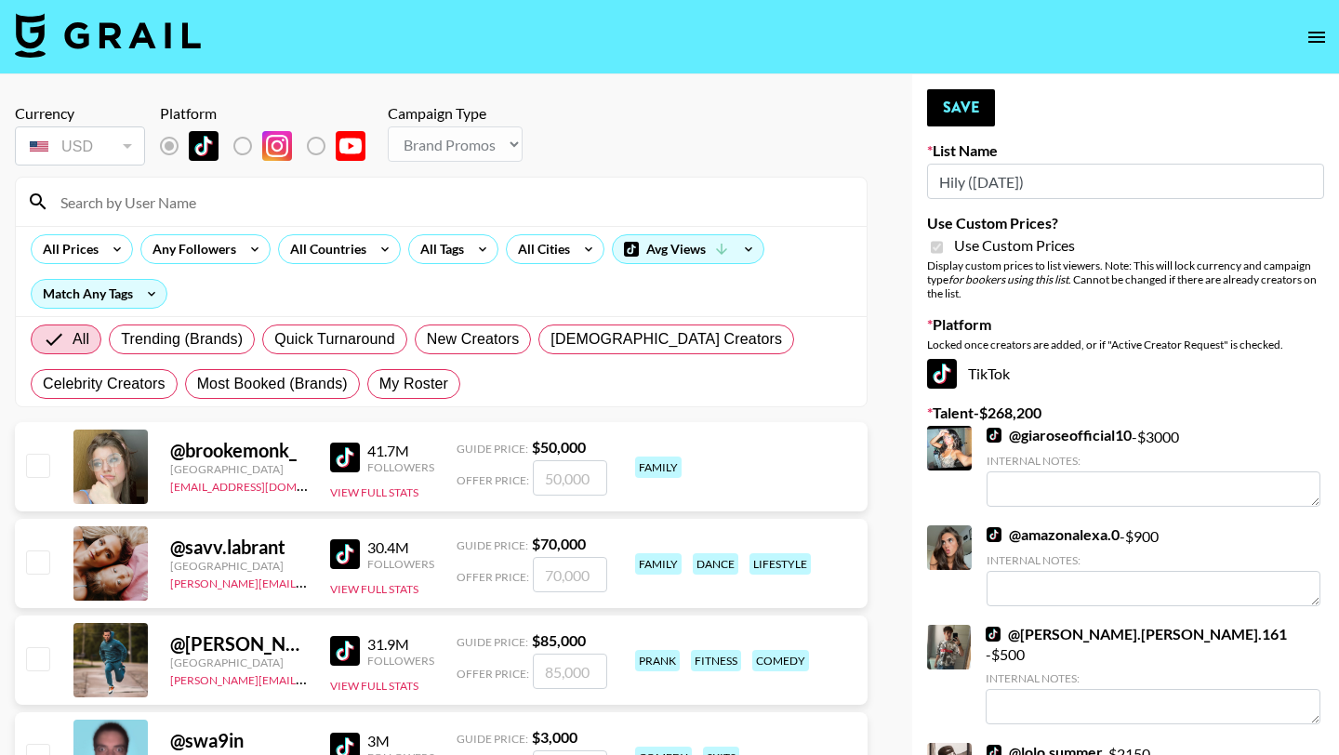
click at [146, 178] on div at bounding box center [441, 202] width 851 height 48
click at [146, 203] on input at bounding box center [452, 202] width 806 height 30
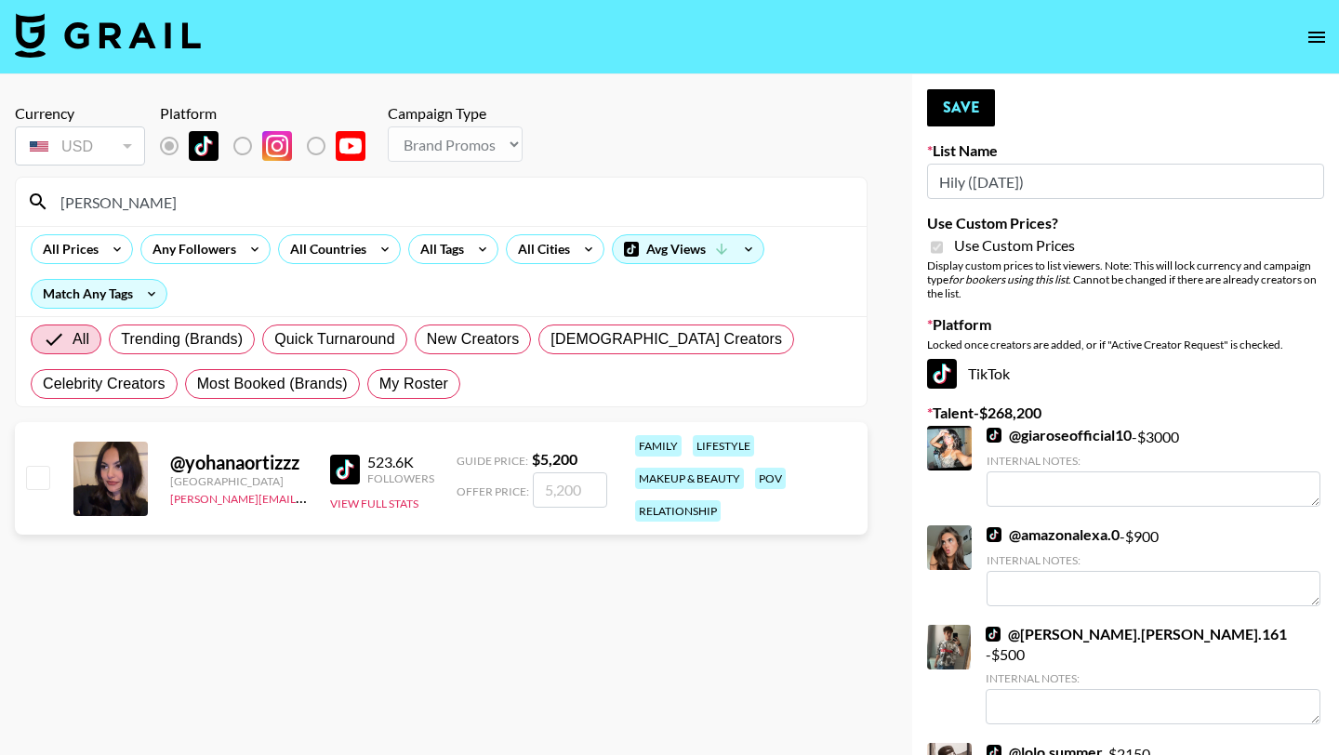
type input "yoha"
click at [36, 473] on input "checkbox" at bounding box center [37, 477] width 22 height 22
checkbox input "true"
type input "5200"
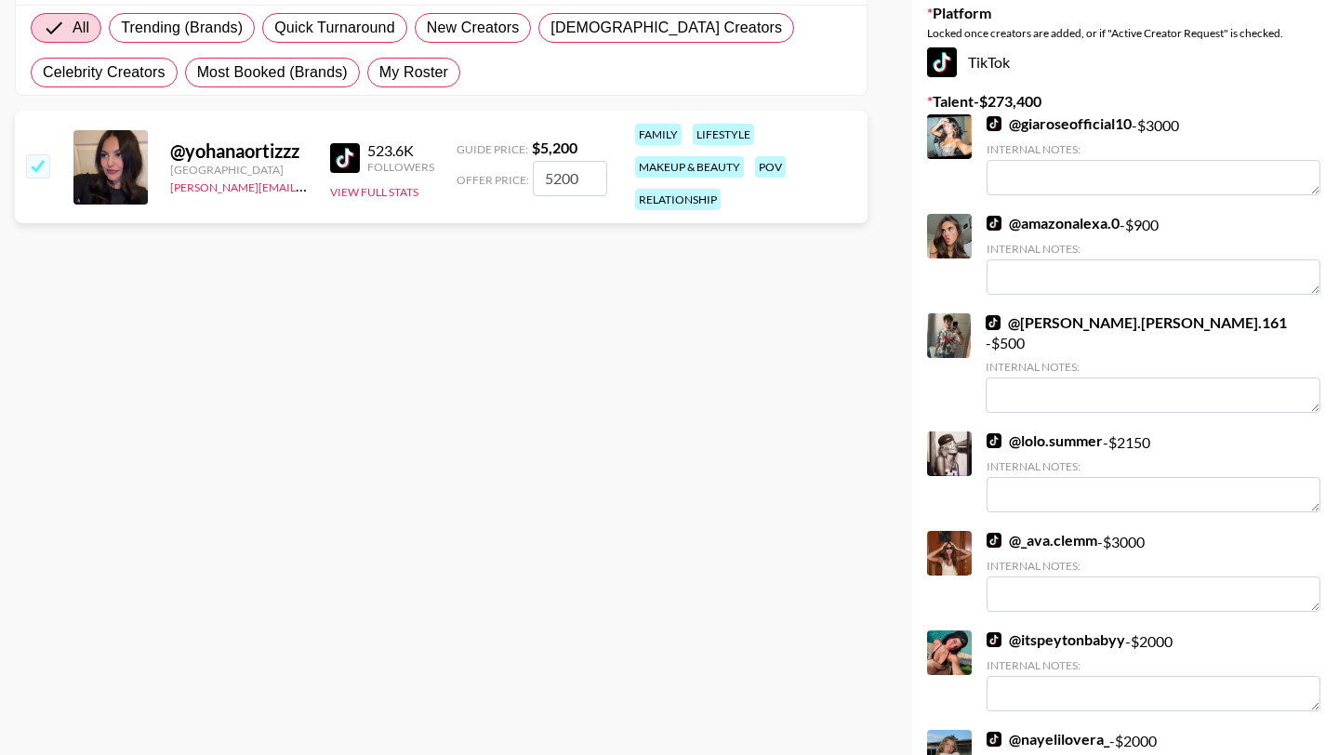
scroll to position [69, 0]
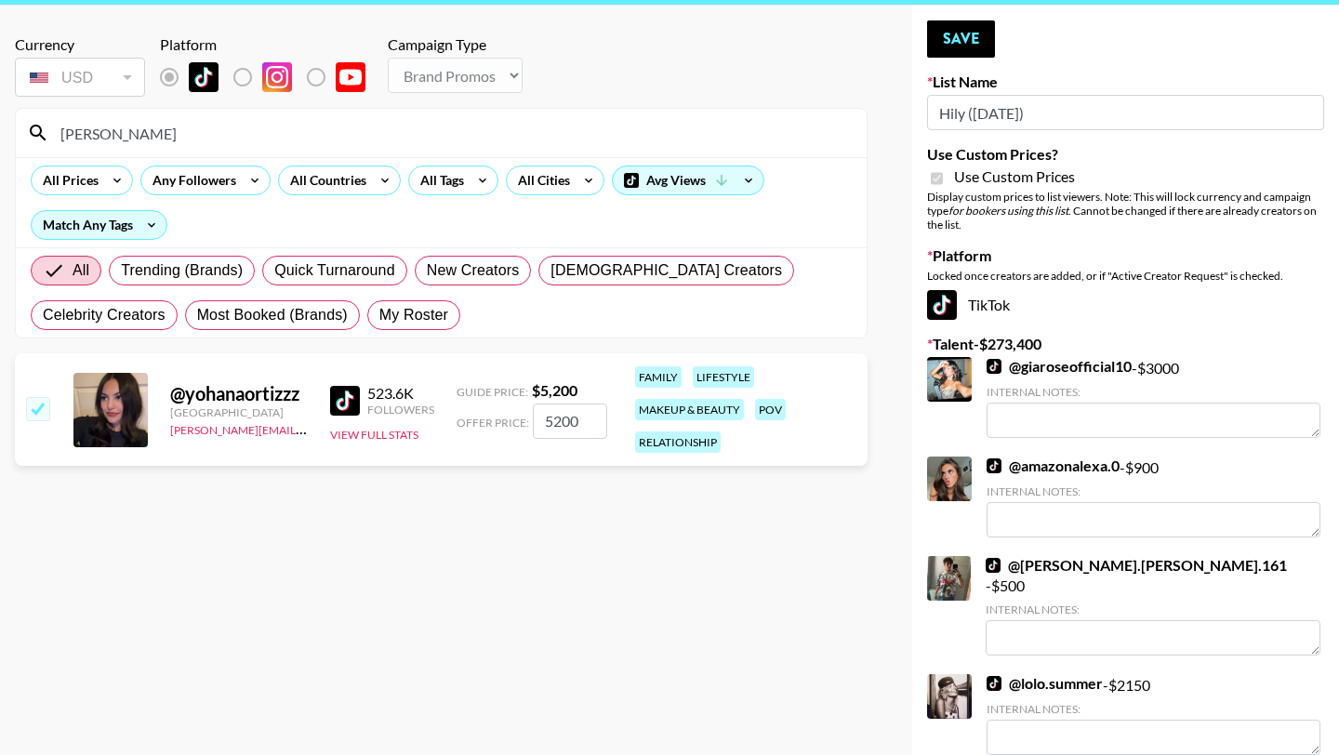
drag, startPoint x: 588, startPoint y: 422, endPoint x: 515, endPoint y: 421, distance: 72.6
click at [515, 421] on div "Offer Price: 5200" at bounding box center [532, 421] width 151 height 35
click at [962, 33] on button "Save" at bounding box center [961, 38] width 68 height 37
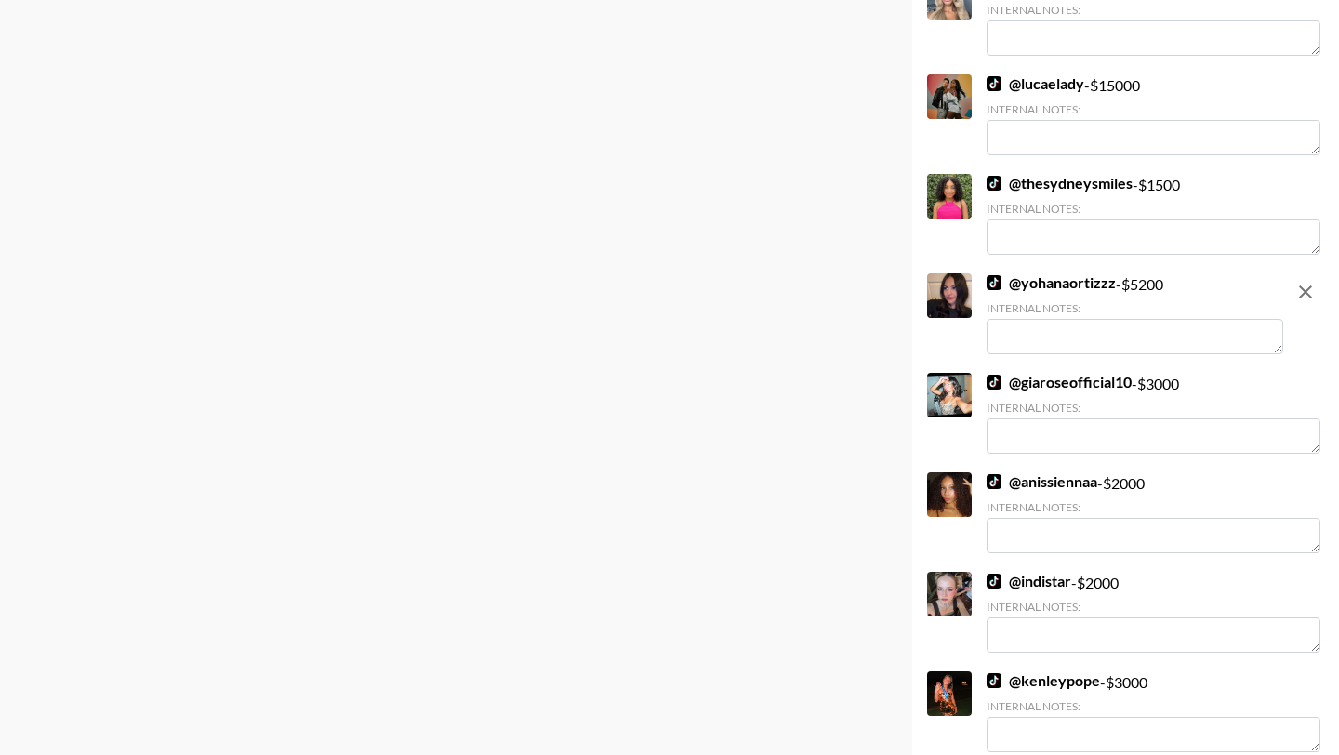
scroll to position [8388, 0]
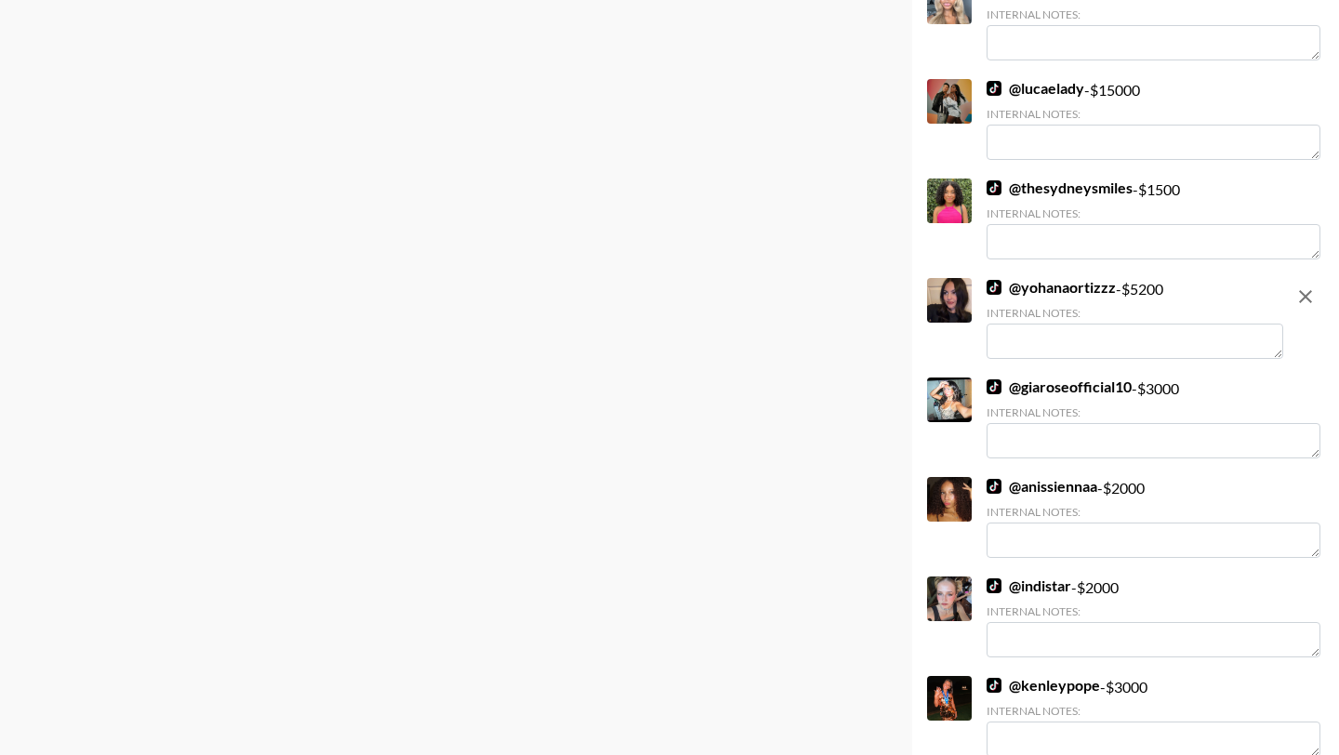
click at [1128, 343] on div "@ yohanaortizzz - $ 5200 Internal Notes:" at bounding box center [1135, 320] width 297 height 85
click at [1103, 324] on textarea at bounding box center [1135, 341] width 297 height 35
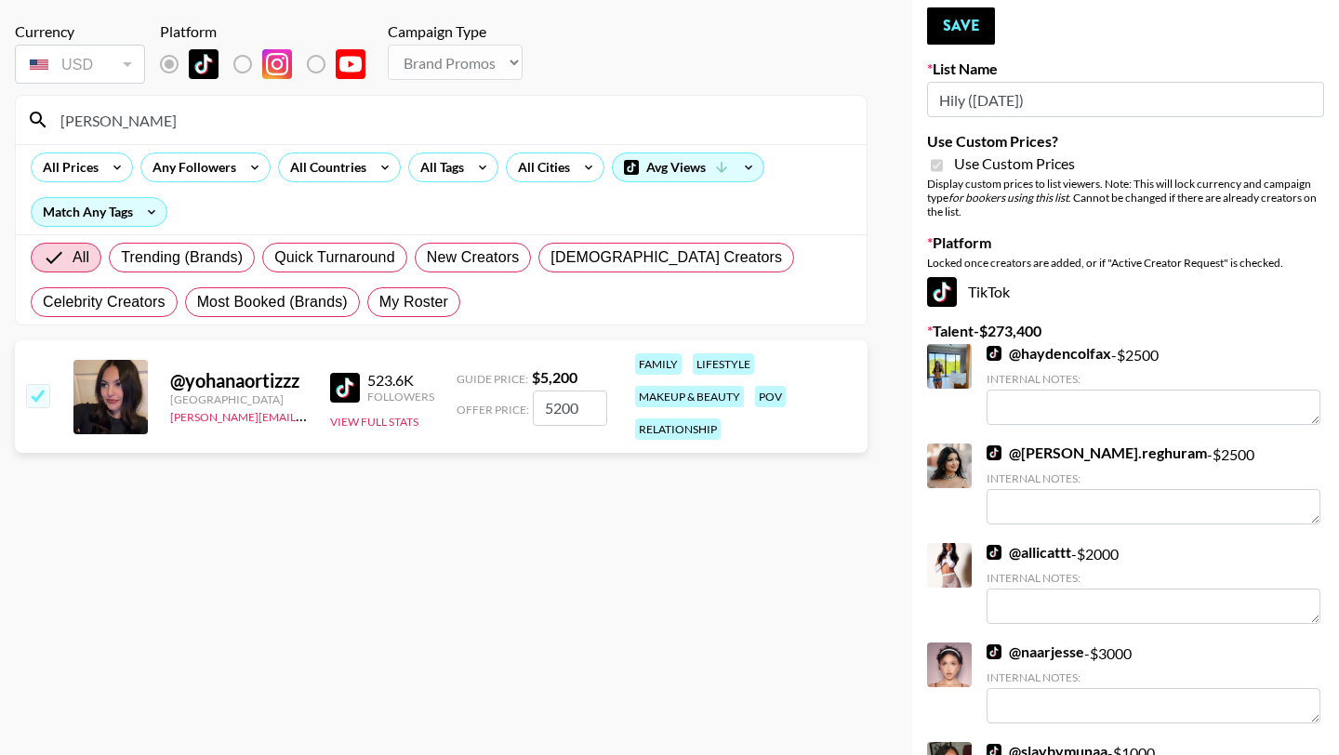
scroll to position [0, 0]
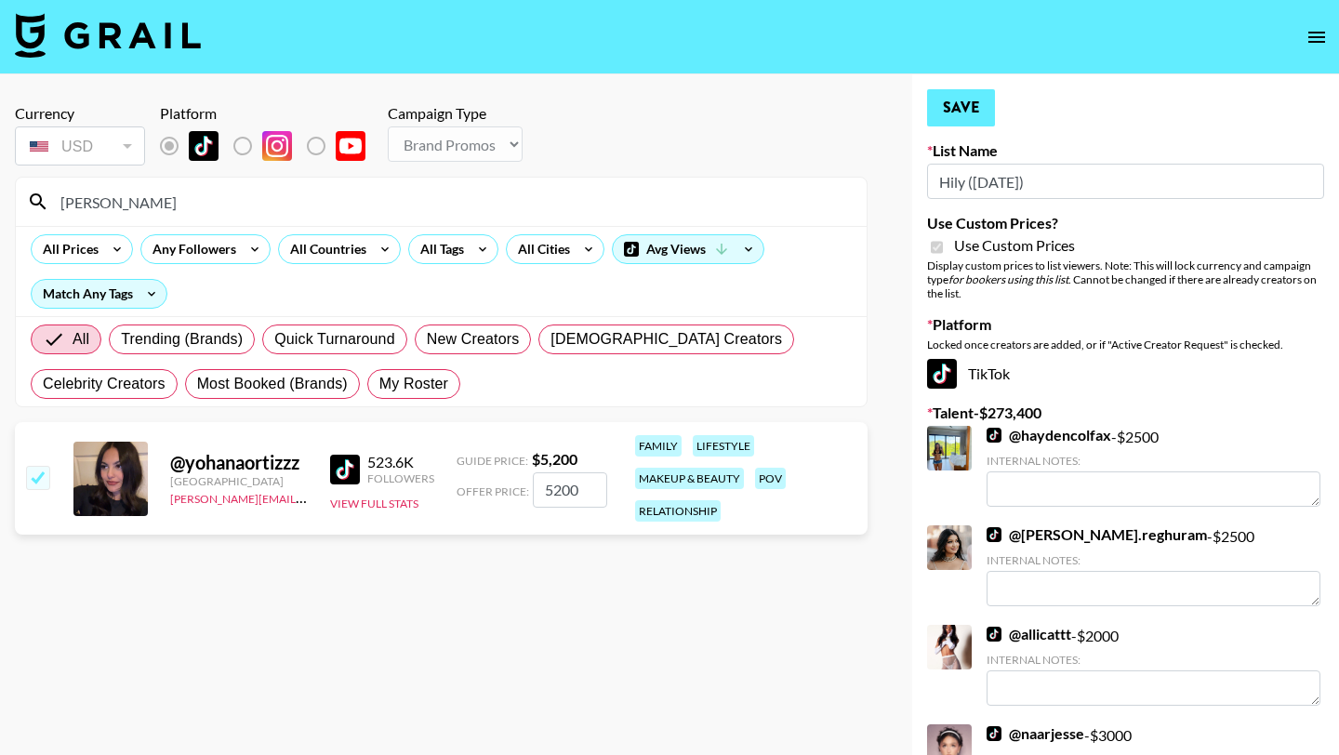
type textarea "negotiable"
click at [953, 101] on button "Save" at bounding box center [961, 107] width 68 height 37
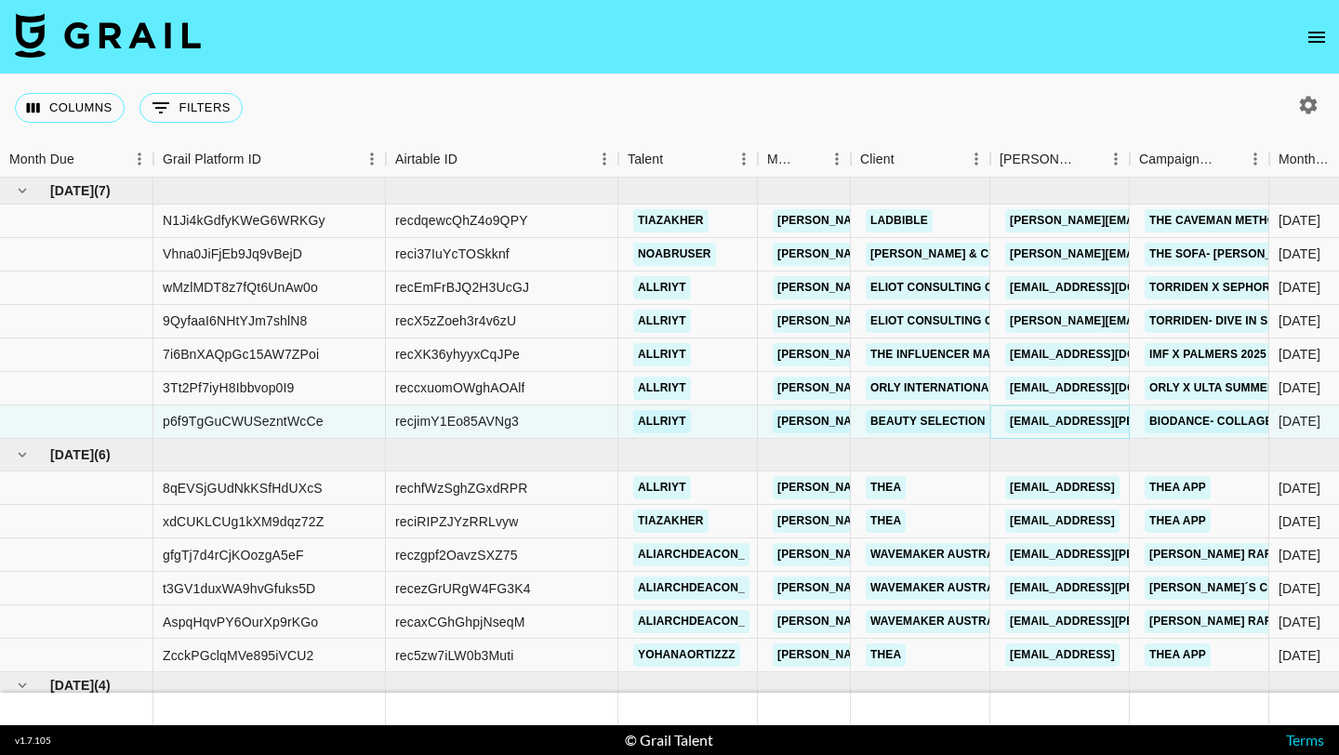
scroll to position [42, 0]
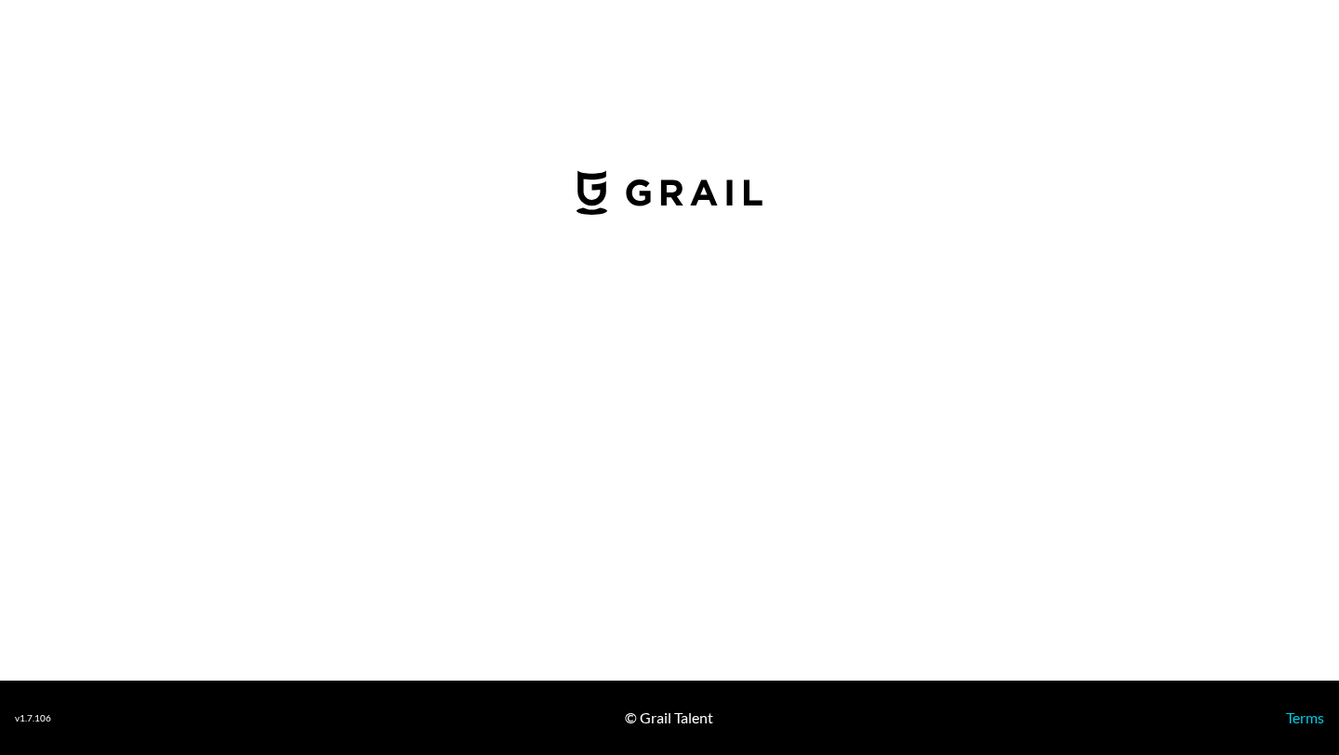
select select "USD"
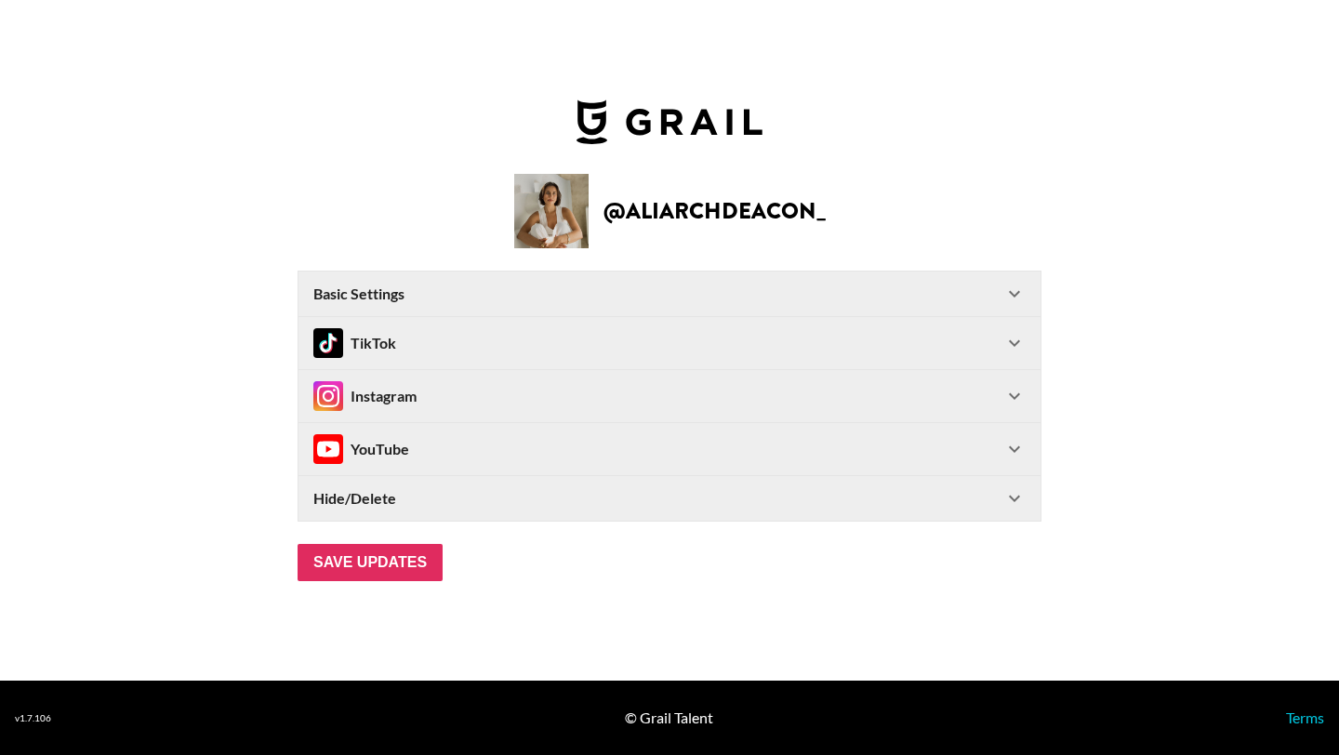
click at [1004, 393] on icon at bounding box center [1015, 396] width 22 height 22
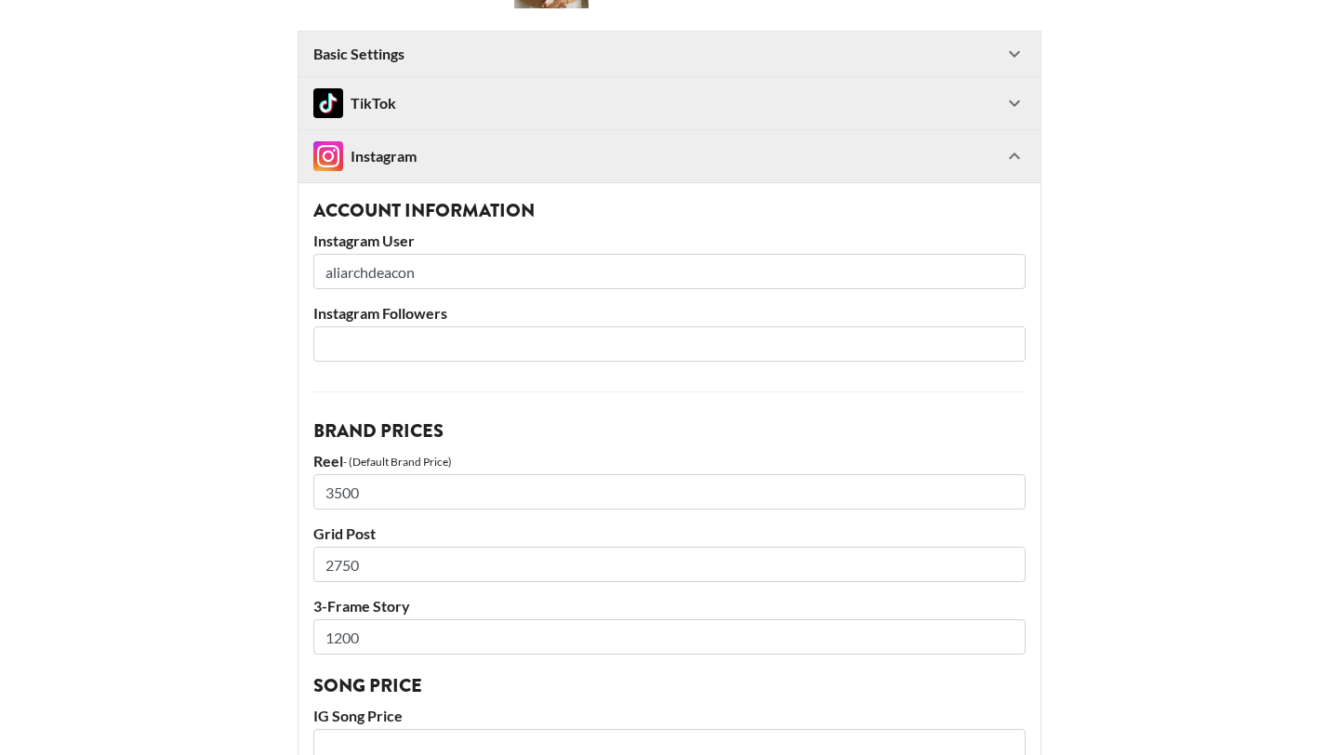
scroll to position [180, 0]
